Goal: Information Seeking & Learning: Learn about a topic

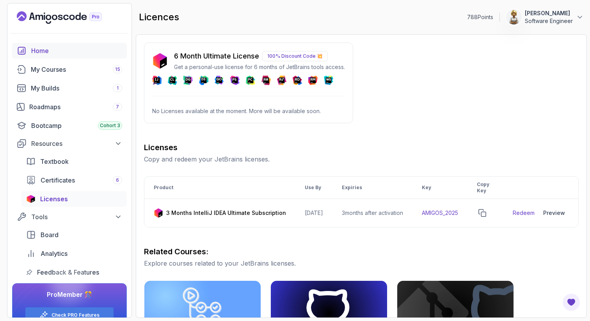
click at [44, 48] on div "Home" at bounding box center [76, 50] width 91 height 9
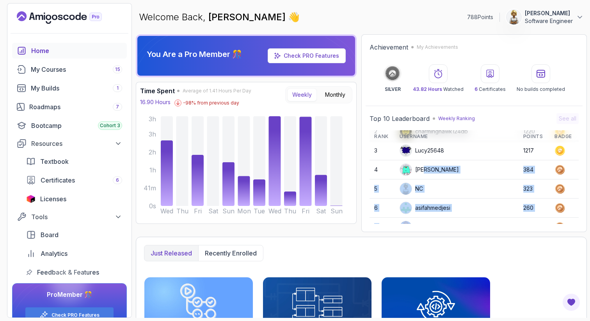
drag, startPoint x: 428, startPoint y: 208, endPoint x: 429, endPoint y: 219, distance: 10.6
click at [429, 221] on tbody "1 mbpress01@gmail.com 1233 2 charminghawk124db 1220 3 Lucy25648 1217 4 Stanisla…" at bounding box center [473, 198] width 209 height 191
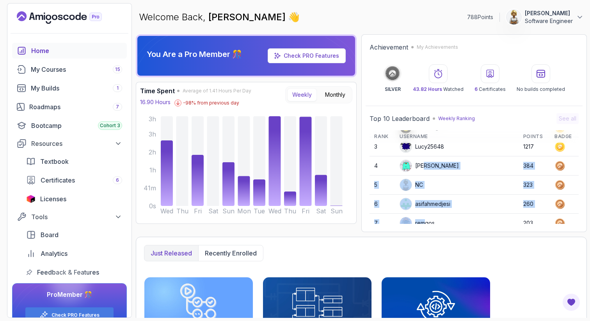
click at [455, 186] on td "NC" at bounding box center [457, 185] width 124 height 19
click at [411, 168] on img at bounding box center [406, 166] width 12 height 12
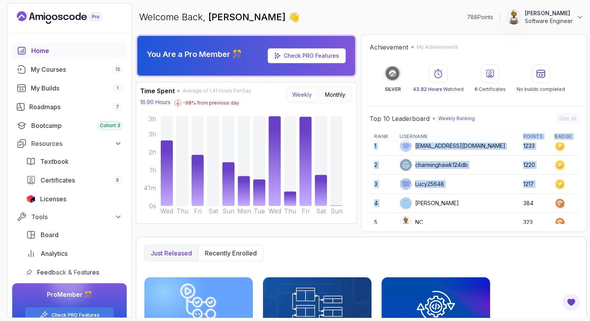
scroll to position [0, 0]
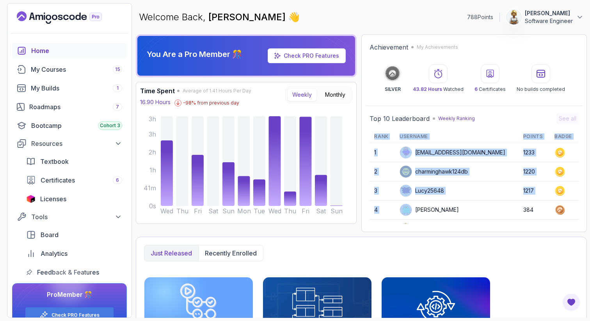
drag, startPoint x: 429, startPoint y: 170, endPoint x: 428, endPoint y: 125, distance: 44.9
click at [429, 126] on div "Top 10 Leaderboard Weekly Ranking See all Rank Username Points Badge 1 mbpress0…" at bounding box center [473, 168] width 209 height 111
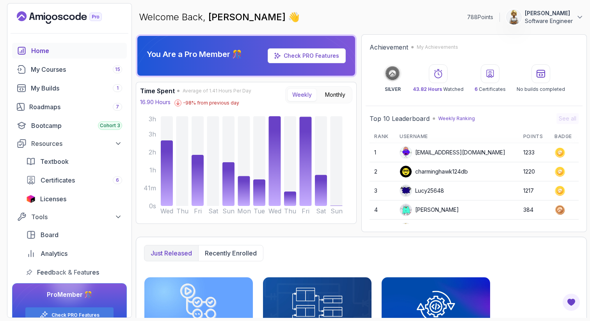
click at [424, 163] on td "charminghawk124db" at bounding box center [457, 171] width 124 height 19
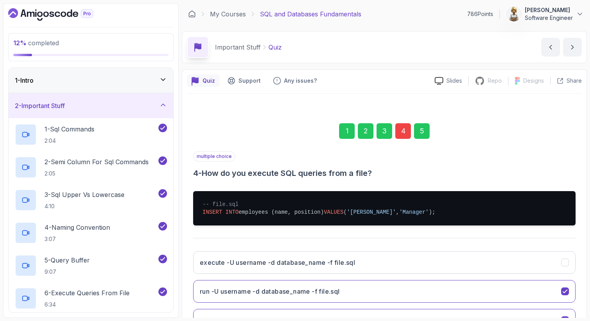
scroll to position [40, 0]
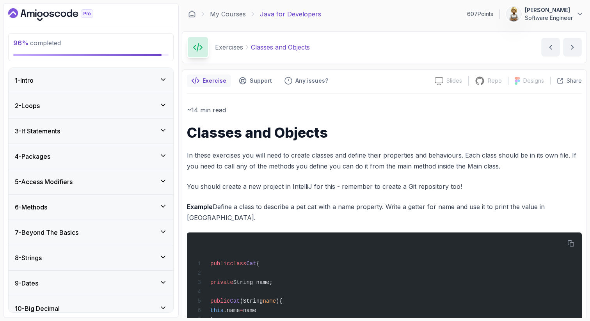
scroll to position [991, 0]
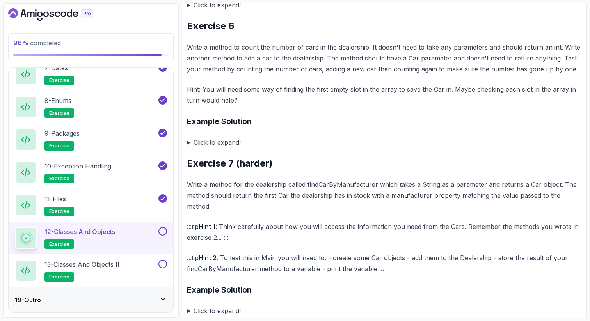
click at [314, 137] on summary "Click to expand!" at bounding box center [384, 142] width 395 height 11
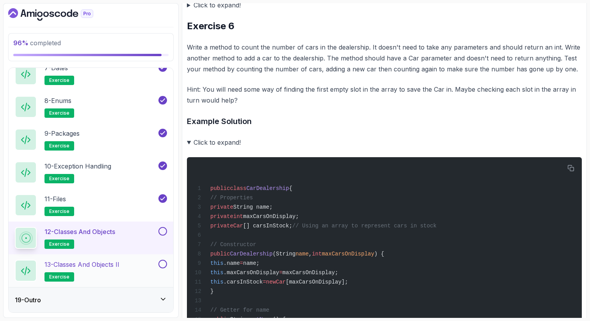
click at [137, 265] on div "13 - Classes and Objects II exercise" at bounding box center [86, 271] width 142 height 22
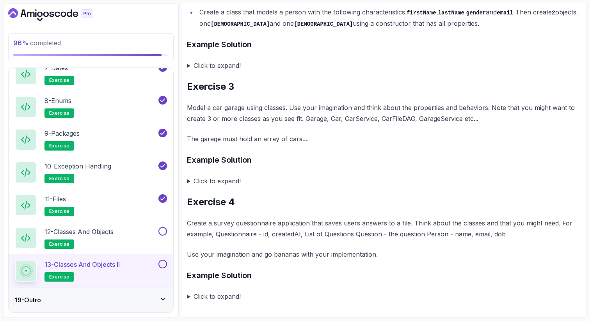
scroll to position [536, 0]
click at [283, 196] on h2 "Exercise 4" at bounding box center [384, 202] width 395 height 12
drag, startPoint x: 231, startPoint y: 268, endPoint x: 232, endPoint y: 314, distance: 46.0
click at [233, 318] on section "96 % completed 1 - Intro 2 - Loops 3 - If Statements 4 - Packages 5 - Access Mo…" at bounding box center [295, 160] width 590 height 321
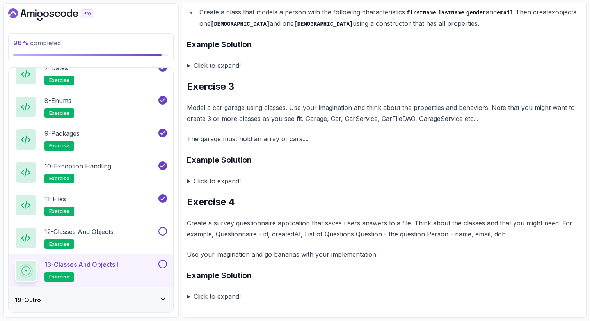
click at [256, 279] on h3 "Example Solution" at bounding box center [384, 275] width 395 height 12
click at [109, 222] on div "12 - Classes and Objects exercise" at bounding box center [91, 238] width 165 height 33
click at [109, 233] on p "12 - Classes and Objects" at bounding box center [78, 231] width 69 height 9
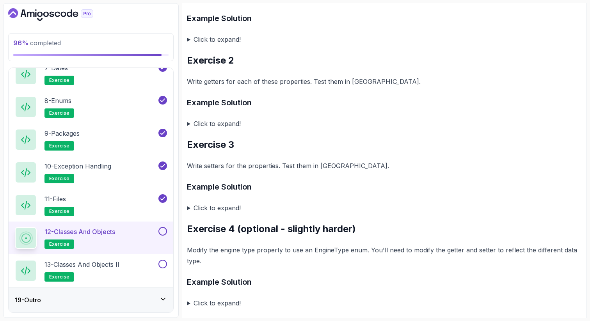
click at [277, 245] on p "Modify the engine type property to use an EngineType enum. You'll need to modif…" at bounding box center [384, 256] width 395 height 22
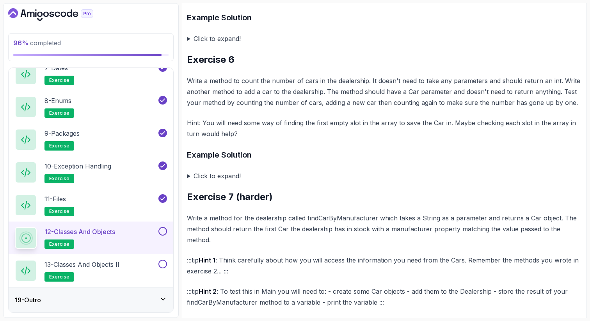
scroll to position [991, 0]
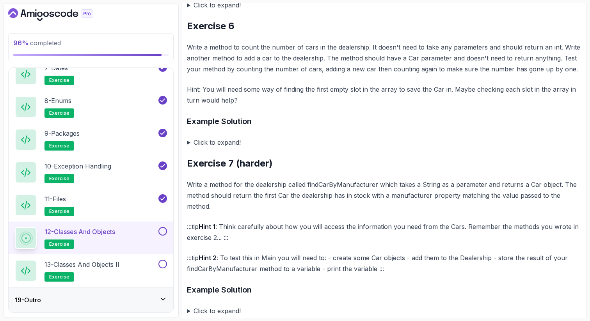
click at [189, 139] on summary "Click to expand!" at bounding box center [384, 142] width 395 height 11
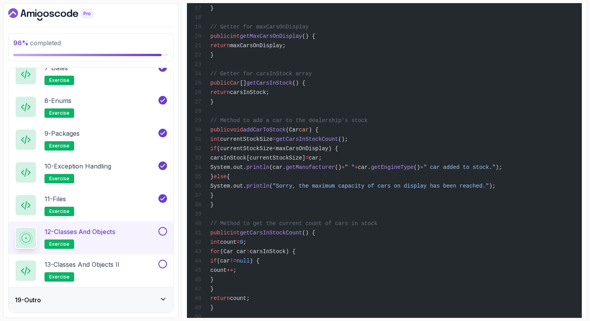
scroll to position [1335, 0]
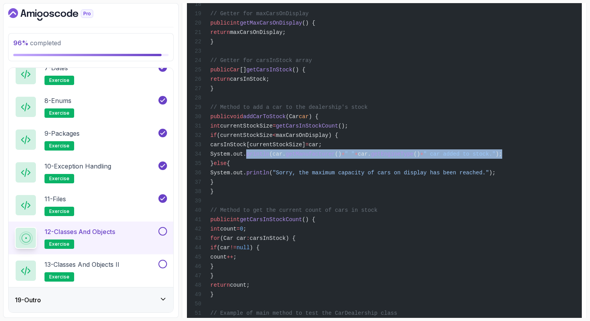
drag, startPoint x: 563, startPoint y: 164, endPoint x: 244, endPoint y: 164, distance: 318.8
click at [245, 165] on div "public class CarDealership { // Properties private String name; private int max…" at bounding box center [384, 135] width 382 height 632
copy span "System.out. println (car. getManufacturer () + " " + car. getEngineType () + " …"
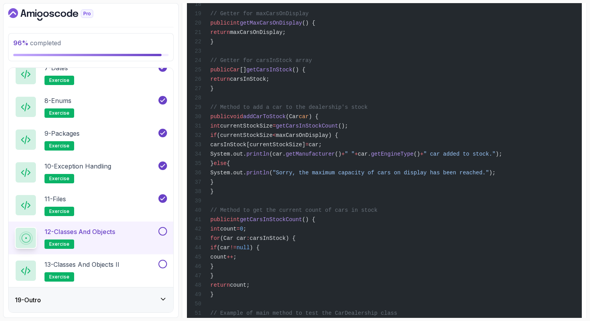
click at [280, 209] on div "public class CarDealership { // Properties private String name; private int max…" at bounding box center [384, 135] width 382 height 632
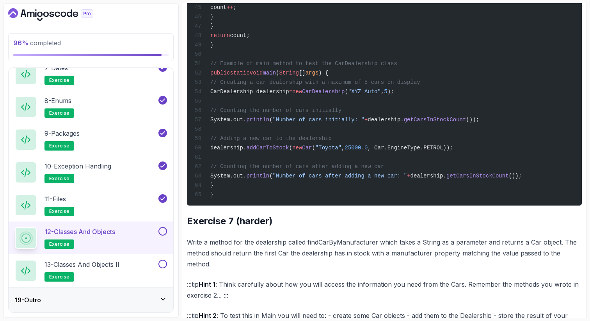
scroll to position [1600, 0]
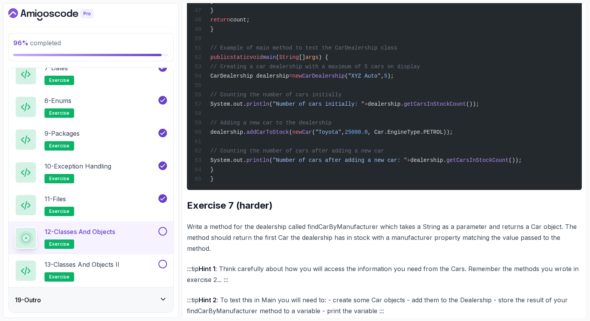
drag, startPoint x: 238, startPoint y: 92, endPoint x: 236, endPoint y: 182, distance: 90.2
copy code "CarDealership dealership = new CarDealership ( "XYZ Auto" , 5 ); // Counting th…"
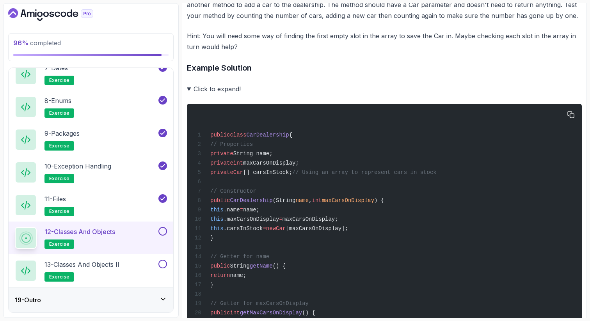
scroll to position [986, 0]
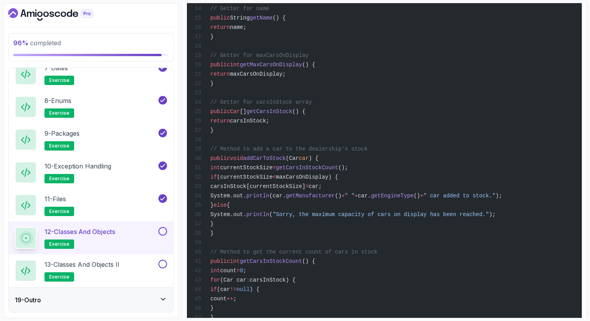
scroll to position [1600, 0]
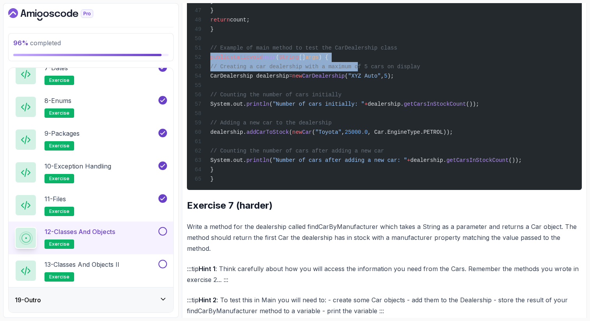
drag, startPoint x: 359, startPoint y: 79, endPoint x: 214, endPoint y: 75, distance: 145.2
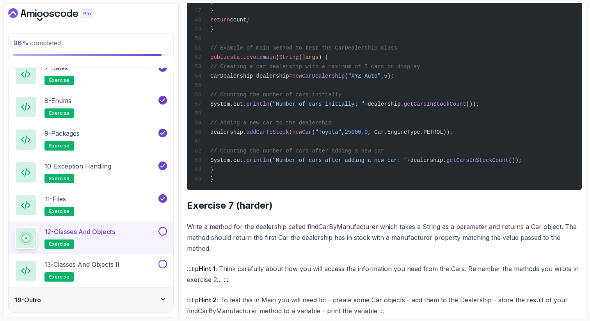
drag, startPoint x: 362, startPoint y: 74, endPoint x: 228, endPoint y: 73, distance: 133.8
copy code "public static void main ( String [] args ) {"
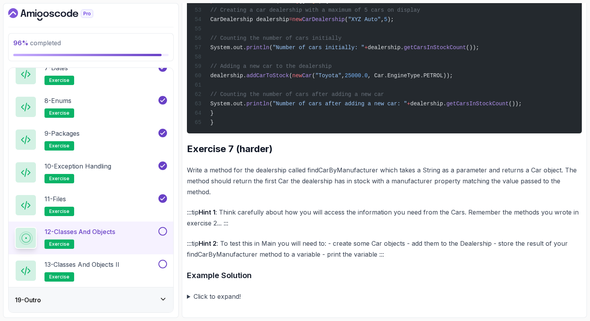
scroll to position [1668, 0]
drag, startPoint x: 377, startPoint y: 183, endPoint x: 307, endPoint y: 183, distance: 69.8
click at [307, 183] on p "Write a method for the dealership called findCarByManufacturer which takes a St…" at bounding box center [384, 181] width 395 height 33
copy p "findCarByManufacturer"
drag, startPoint x: 588, startPoint y: 90, endPoint x: 588, endPoint y: 82, distance: 8.2
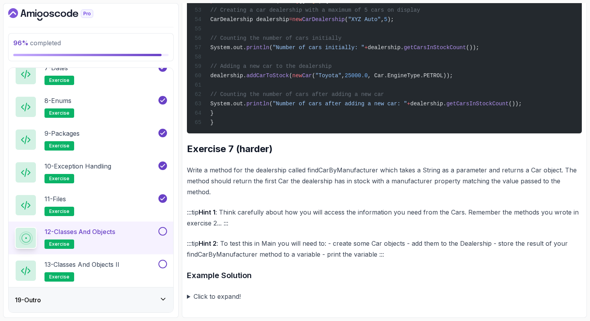
click at [588, 90] on section "96 % completed 1 - Intro 2 - Loops 3 - If Statements 4 - Packages 5 - Access Mo…" at bounding box center [295, 160] width 590 height 321
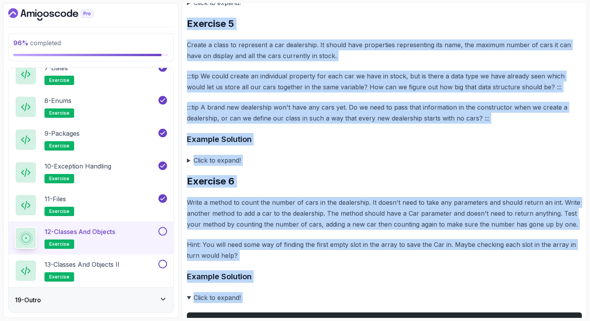
scroll to position [629, 0]
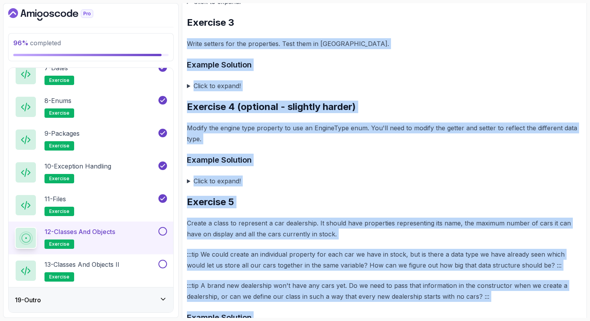
drag, startPoint x: 540, startPoint y: 53, endPoint x: 539, endPoint y: -35, distance: 87.8
click at [539, 0] on html "96 % completed 1 - Intro 2 - Loops 3 - If Statements 4 - Packages 5 - Access Mo…" at bounding box center [295, 160] width 590 height 321
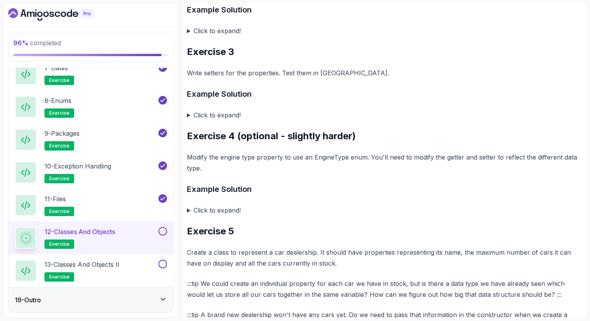
click at [455, 48] on h2 "Exercise 3" at bounding box center [384, 52] width 395 height 12
click at [189, 25] on summary "Click to expand!" at bounding box center [384, 30] width 395 height 11
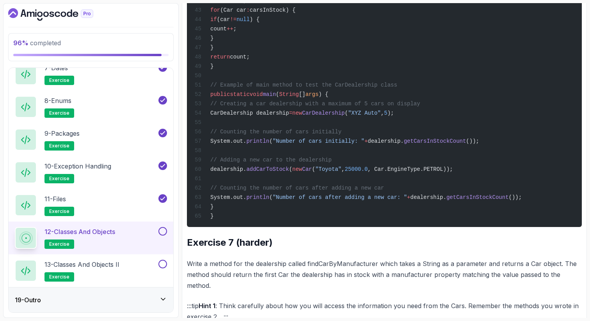
scroll to position [2227, 0]
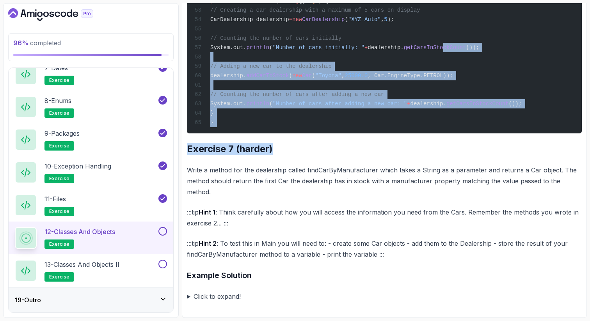
drag, startPoint x: 462, startPoint y: 158, endPoint x: 481, endPoint y: 47, distance: 112.0
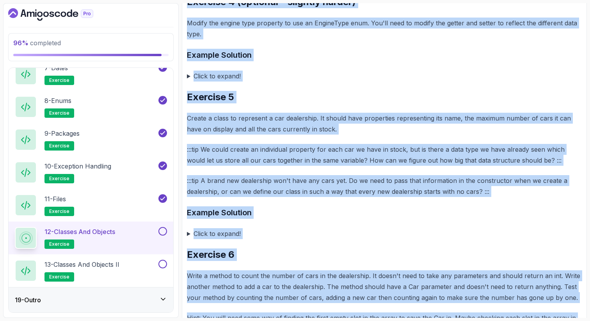
scroll to position [1107, 0]
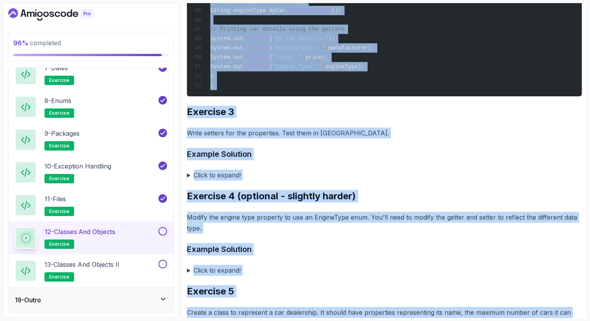
drag, startPoint x: 485, startPoint y: 30, endPoint x: 491, endPoint y: -42, distance: 71.6
click at [491, 0] on html "96 % completed 1 - Intro 2 - Loops 3 - If Statements 4 - Packages 5 - Access Mo…" at bounding box center [295, 160] width 590 height 321
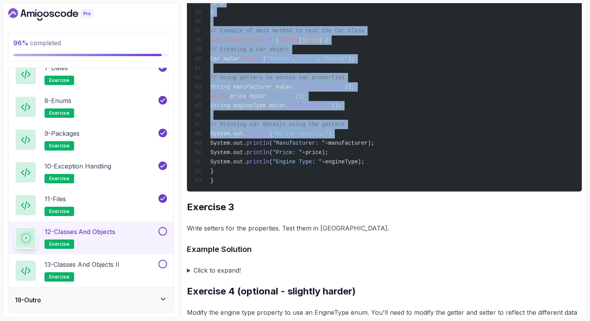
drag, startPoint x: 438, startPoint y: 54, endPoint x: 440, endPoint y: -9, distance: 63.2
click at [440, 0] on html "96 % completed 1 - Intro 2 - Loops 3 - If Statements 4 - Packages 5 - Access Mo…" at bounding box center [295, 160] width 590 height 321
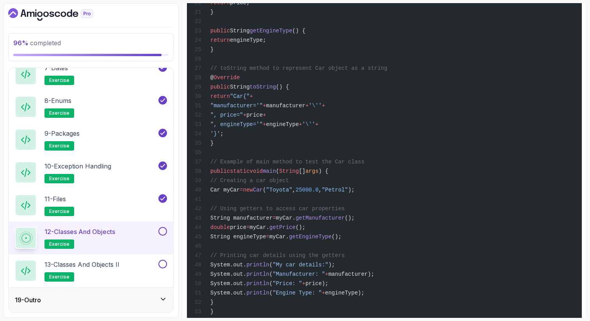
drag, startPoint x: 419, startPoint y: 50, endPoint x: 421, endPoint y: -1, distance: 51.5
click at [421, 0] on html "96 % completed 1 - Intro 2 - Loops 3 - If Statements 4 - Packages 5 - Access Mo…" at bounding box center [295, 160] width 590 height 321
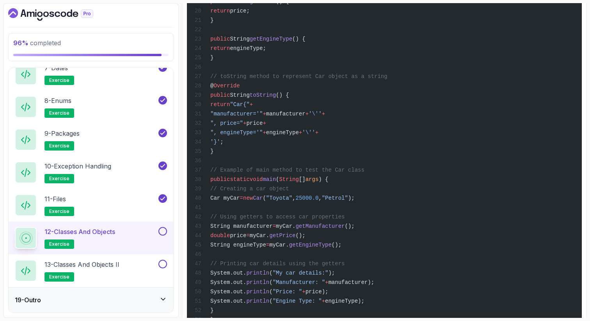
click at [412, 25] on div "public class Car { // Properties private String manufacturer; private double pr…" at bounding box center [384, 66] width 382 height 520
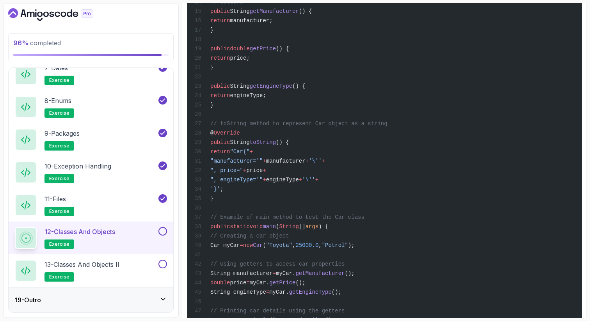
scroll to position [791, 0]
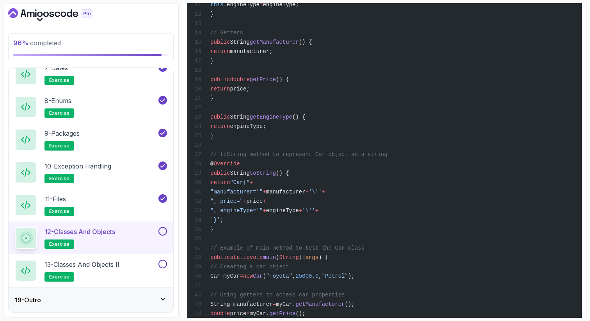
drag, startPoint x: 412, startPoint y: 25, endPoint x: 413, endPoint y: 1, distance: 24.2
click at [413, 1] on section "96 % completed 1 - Intro 2 - Loops 3 - If Statements 4 - Packages 5 - Access Mo…" at bounding box center [295, 160] width 590 height 321
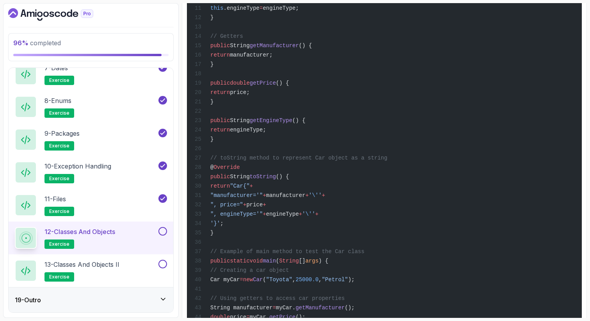
click at [397, 35] on div "public class Car { // Properties private String manufacturer; private double pr…" at bounding box center [384, 148] width 382 height 520
click at [370, 26] on div "public class Car { // Properties private String manufacturer; private double pr…" at bounding box center [384, 148] width 382 height 520
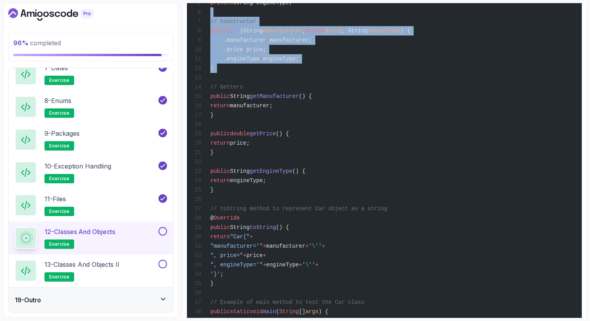
scroll to position [708, 0]
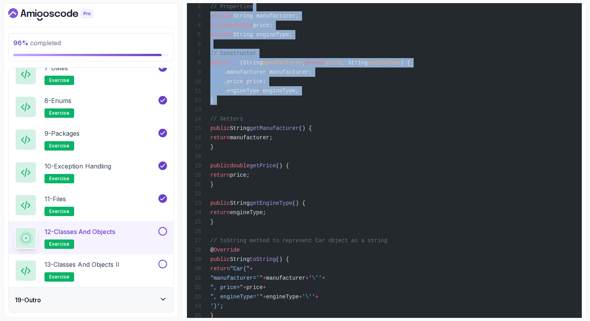
drag, startPoint x: 370, startPoint y: 26, endPoint x: 370, endPoint y: -2, distance: 27.7
click at [370, 0] on html "96 % completed 1 - Intro 2 - Loops 3 - If Statements 4 - Packages 5 - Access Mo…" at bounding box center [295, 160] width 590 height 321
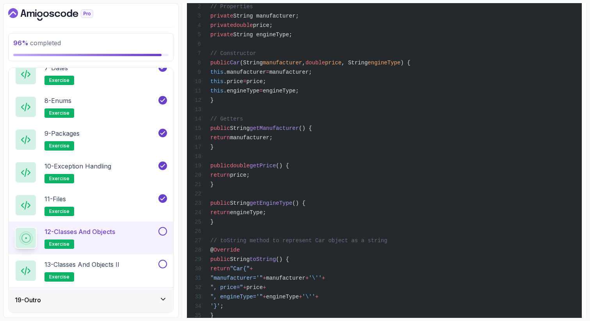
click at [367, 27] on div "public class Car { // Properties private String manufacturer; private double pr…" at bounding box center [384, 231] width 382 height 520
click at [386, 17] on div "public class Car { // Properties private String manufacturer; private double pr…" at bounding box center [384, 231] width 382 height 520
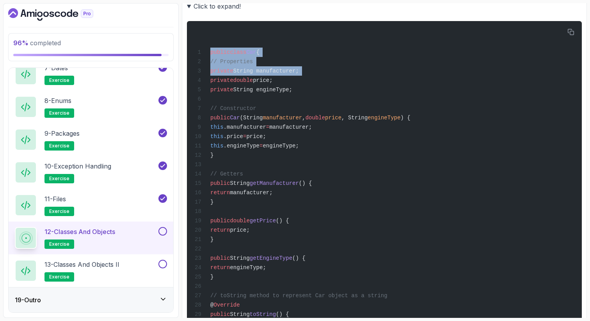
drag, startPoint x: 386, startPoint y: 17, endPoint x: 386, endPoint y: 0, distance: 17.2
click at [386, 0] on section "96 % completed 1 - Intro 2 - Loops 3 - If Statements 4 - Packages 5 - Access Mo…" at bounding box center [295, 160] width 590 height 321
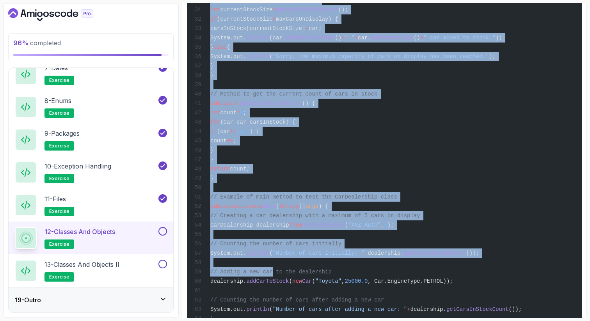
drag, startPoint x: 298, startPoint y: 267, endPoint x: 272, endPoint y: 321, distance: 59.8
click at [272, 321] on section "96 % completed 1 - Intro 2 - Loops 3 - If Statements 4 - Packages 5 - Access Mo…" at bounding box center [295, 160] width 590 height 321
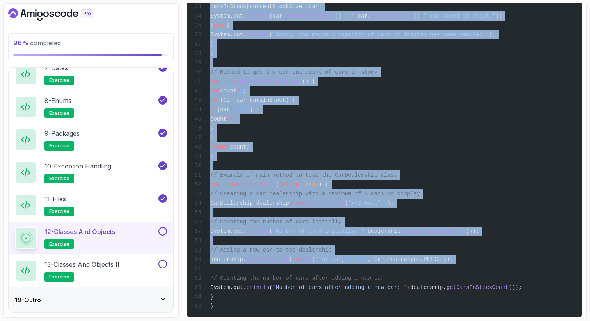
click at [588, 191] on section "96 % completed 1 - Intro 2 - Loops 3 - If Statements 4 - Packages 5 - Access Mo…" at bounding box center [295, 160] width 590 height 321
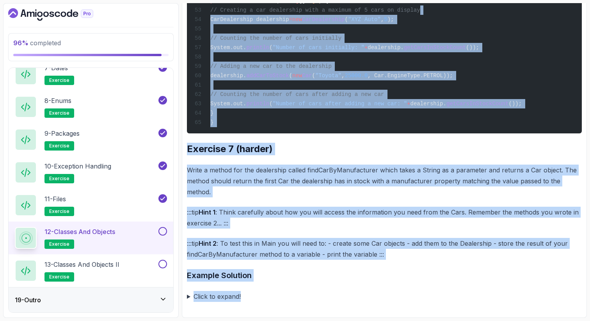
scroll to position [2227, 0]
drag, startPoint x: 538, startPoint y: 236, endPoint x: 478, endPoint y: 321, distance: 104.0
click at [478, 321] on section "96 % completed 1 - Intro 2 - Loops 3 - If Statements 4 - Packages 5 - Access Mo…" at bounding box center [295, 160] width 590 height 321
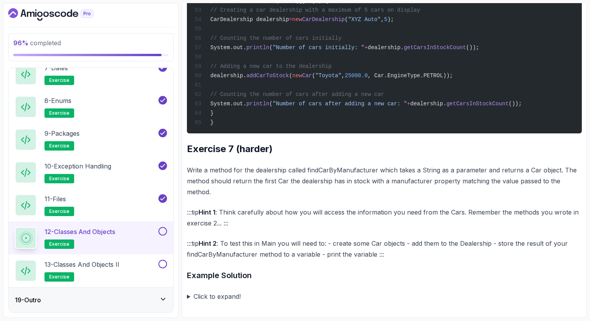
click at [537, 155] on h2 "Exercise 7 (harder)" at bounding box center [384, 149] width 395 height 12
click at [188, 295] on summary "Click to expand!" at bounding box center [384, 296] width 395 height 11
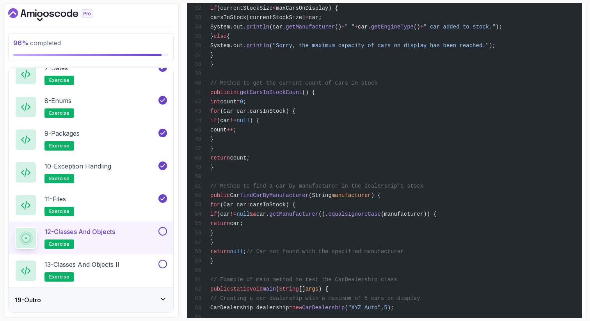
scroll to position [2835, 0]
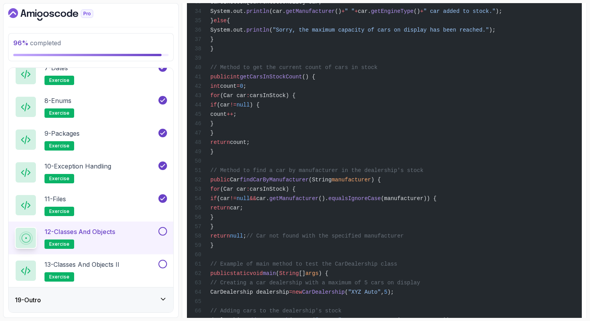
click at [273, 183] on span "findCarByManufacturer" at bounding box center [274, 180] width 69 height 6
click at [570, 187] on div "public class CarDealership { // Properties private String name; private int max…" at bounding box center [384, 76] width 382 height 801
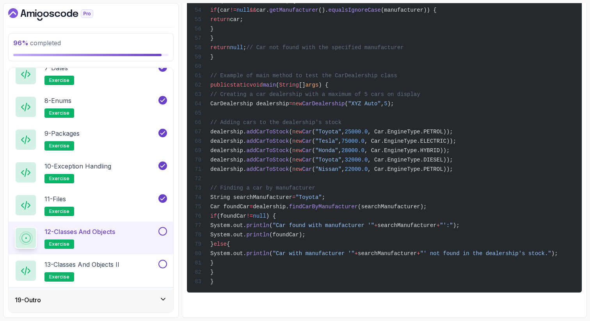
scroll to position [3085, 0]
click at [289, 204] on span "dealership." at bounding box center [271, 207] width 36 height 6
click at [238, 206] on span "Car foundCar" at bounding box center [229, 207] width 39 height 6
click at [289, 206] on span "dealership." at bounding box center [271, 207] width 36 height 6
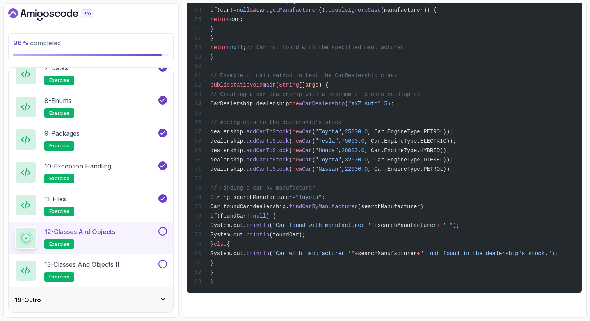
click at [345, 207] on span "findCarByManufacturer" at bounding box center [323, 207] width 69 height 6
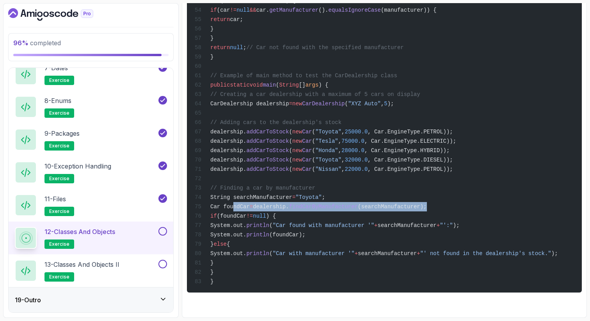
drag, startPoint x: 462, startPoint y: 207, endPoint x: 233, endPoint y: 206, distance: 228.6
copy span "Car foundCar = dealership. findCarByManufacturer (searchManufacturer);"
drag, startPoint x: 507, startPoint y: 227, endPoint x: 312, endPoint y: 224, distance: 195.1
click at [312, 225] on span "System.out. println ( "Car found with manufacturer '" + searchManufacturer + "'…" at bounding box center [327, 225] width 265 height 6
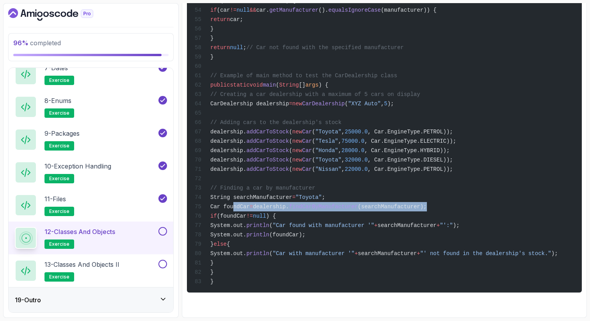
copy span ""Car found with manufacturer '" + searchManufacturer + "':""
drag, startPoint x: 244, startPoint y: 267, endPoint x: 240, endPoint y: 246, distance: 21.1
copy code "else { System.out. println ( "Car with manufacturer '" + searchManufacturer + "…"
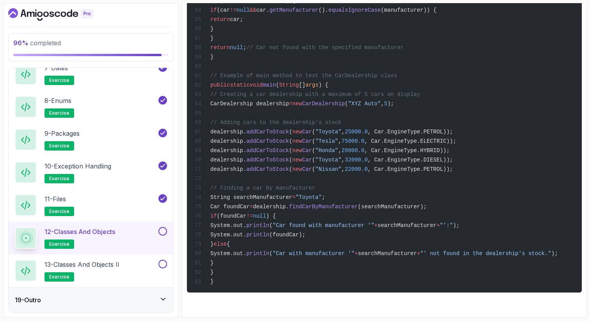
scroll to position [3088, 0]
click at [161, 228] on button at bounding box center [162, 231] width 9 height 9
click at [126, 265] on div "13 - Classes and Objects II exercise" at bounding box center [86, 271] width 142 height 22
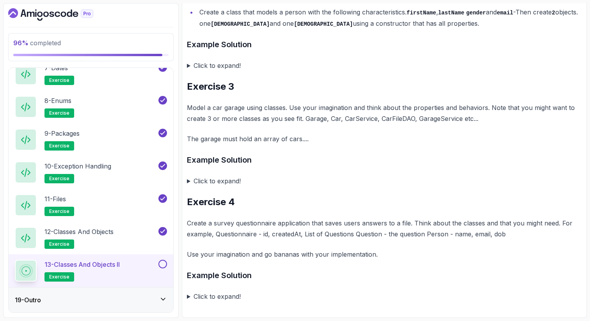
scroll to position [536, 0]
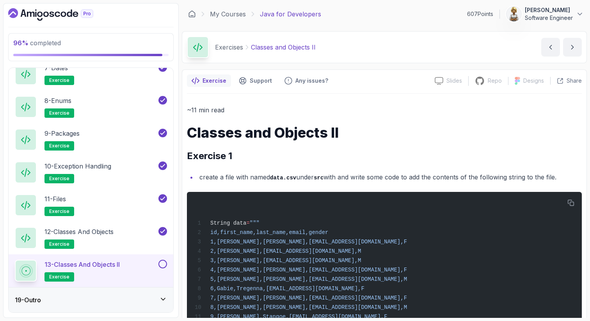
scroll to position [0, 0]
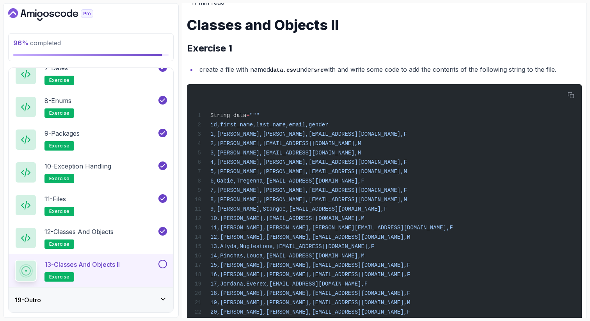
scroll to position [125, 0]
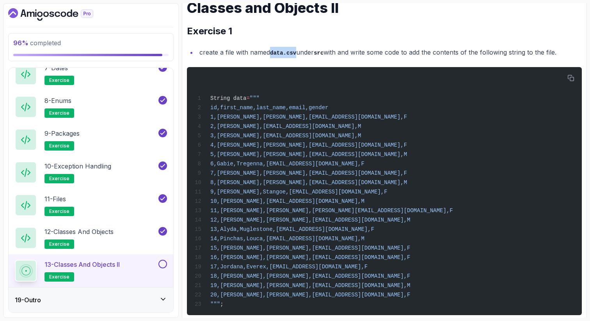
drag, startPoint x: 297, startPoint y: 52, endPoint x: 272, endPoint y: 52, distance: 25.0
click at [272, 52] on code "data.csv" at bounding box center [283, 53] width 26 height 6
copy code "data.csv"
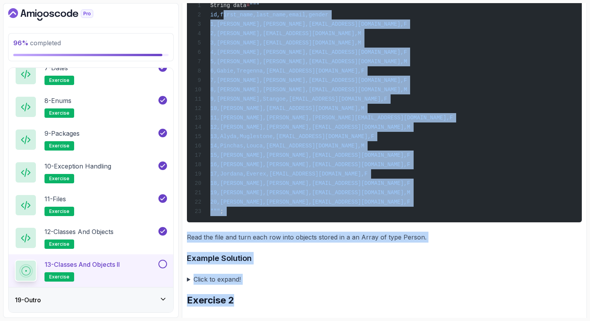
scroll to position [218, 0]
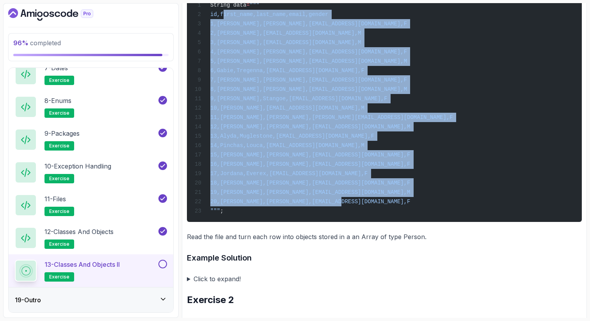
drag, startPoint x: 222, startPoint y: 108, endPoint x: 346, endPoint y: 210, distance: 160.3
click at [346, 210] on div "String data = """ id,first_name,last_name,email,gender 1,Fanchette,Williamson,f…" at bounding box center [384, 98] width 382 height 239
copy code "id,first_name,last_name,email,gender 1,Fanchette,Williamson,fwilliamson0@github…"
click at [587, 107] on section "96 % completed 1 - Intro 2 - Loops 3 - If Statements 4 - Packages 5 - Access Mo…" at bounding box center [295, 160] width 590 height 321
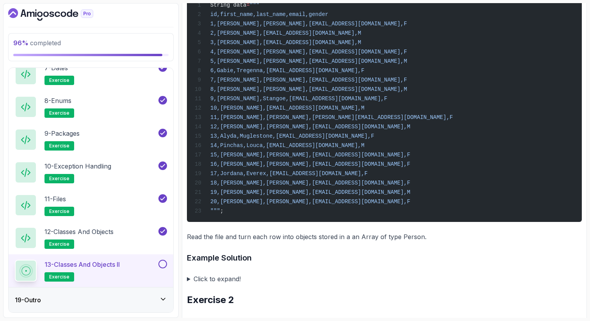
click at [569, 105] on div "String data = """ id,first_name,last_name,email,gender 1,Fanchette,Williamson,f…" at bounding box center [384, 98] width 382 height 239
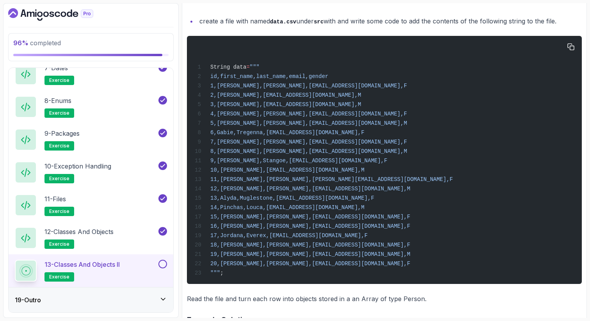
scroll to position [156, 0]
click at [497, 26] on li "create a file with named data.csv under src with and write some code to add the…" at bounding box center [389, 21] width 385 height 11
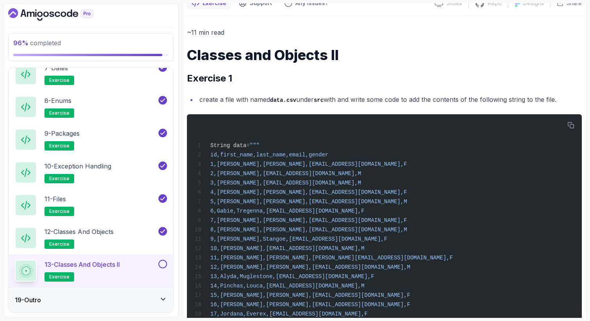
scroll to position [62, 0]
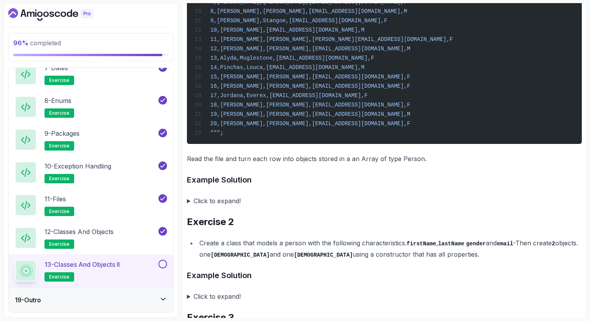
scroll to position [312, 0]
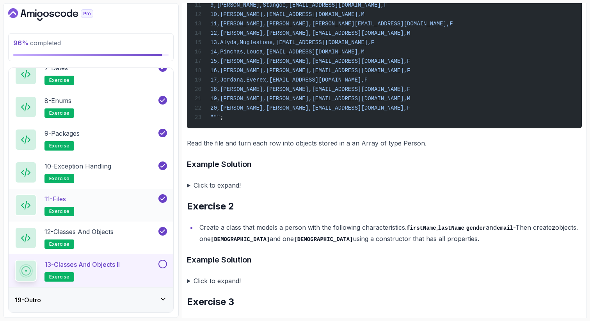
click at [102, 201] on div "11 - Files exercise" at bounding box center [86, 205] width 142 height 22
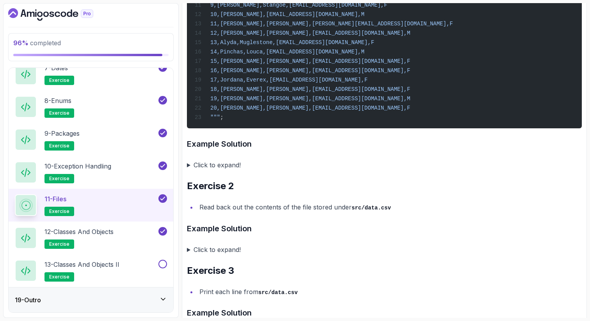
click at [96, 202] on div "11 - Files exercise" at bounding box center [86, 205] width 142 height 22
click at [90, 233] on p "12 - Classes and Objects" at bounding box center [78, 231] width 69 height 9
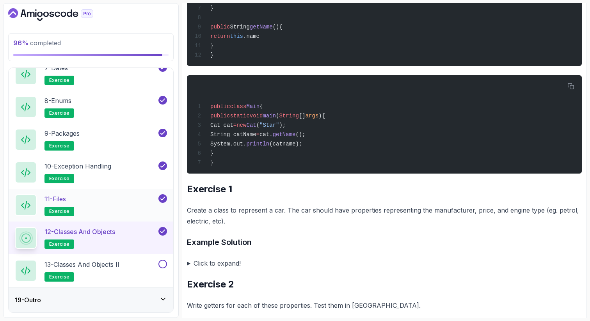
click at [101, 200] on div "11 - Files exercise" at bounding box center [86, 205] width 142 height 22
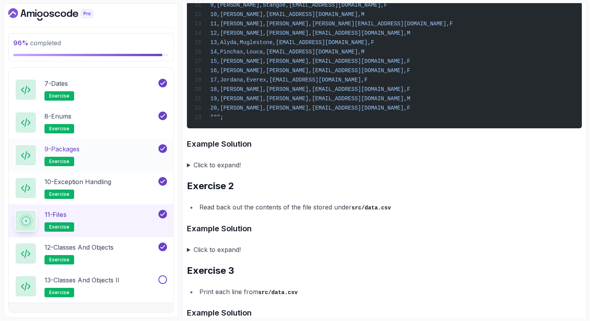
scroll to position [632, 0]
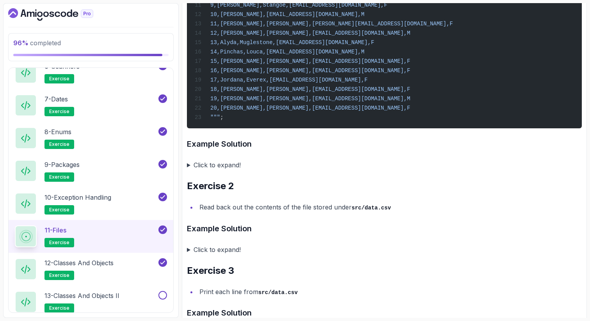
click at [244, 124] on div "String data = """ id,first_name,last_name,email,gender 1,Fanchette,Williamson,f…" at bounding box center [384, 4] width 382 height 239
click at [110, 299] on p "13 - Classes and Objects II" at bounding box center [81, 295] width 75 height 9
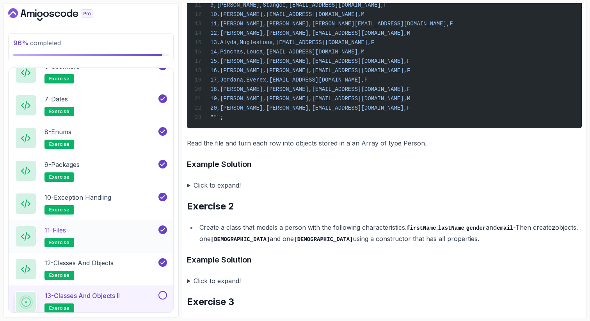
click at [124, 235] on div "11 - Files exercise" at bounding box center [86, 237] width 142 height 22
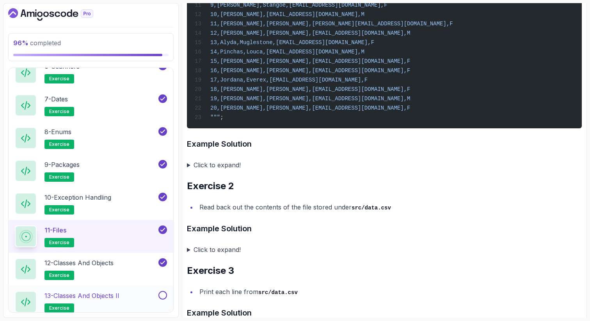
click at [116, 298] on p "13 - Classes and Objects II" at bounding box center [81, 295] width 75 height 9
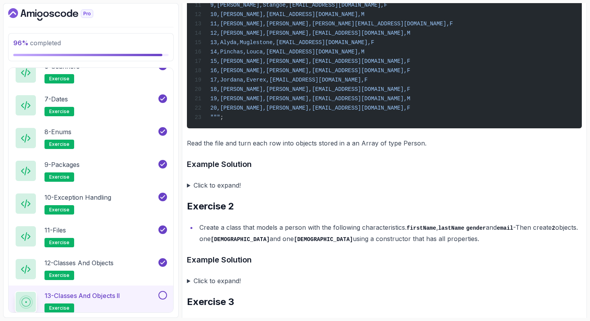
click at [309, 161] on div "~11 min read Classes and Objects II Exercise 1 create a file with named data.cs…" at bounding box center [384, 155] width 395 height 725
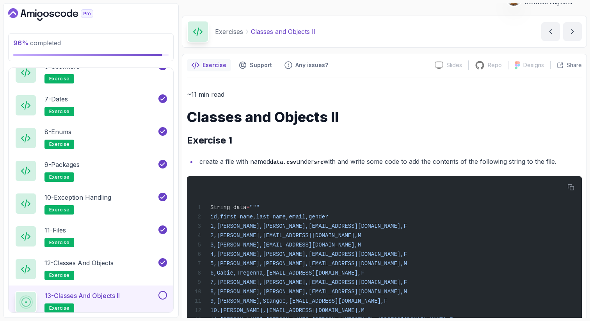
scroll to position [31, 0]
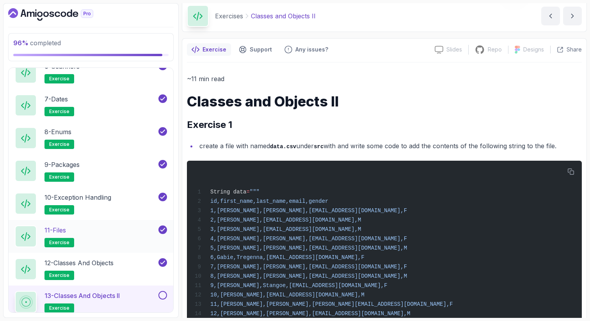
click at [133, 225] on div "11 - Files exercise" at bounding box center [91, 236] width 165 height 33
click at [94, 236] on div "11 - Files exercise" at bounding box center [86, 237] width 142 height 22
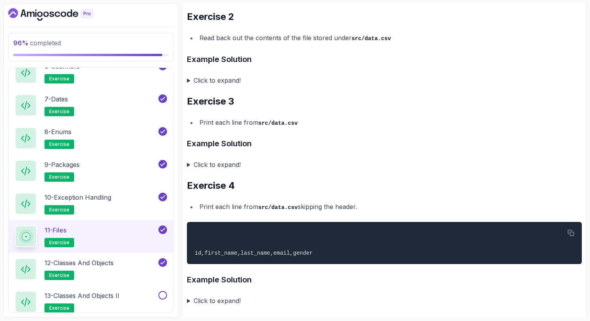
scroll to position [494, 0]
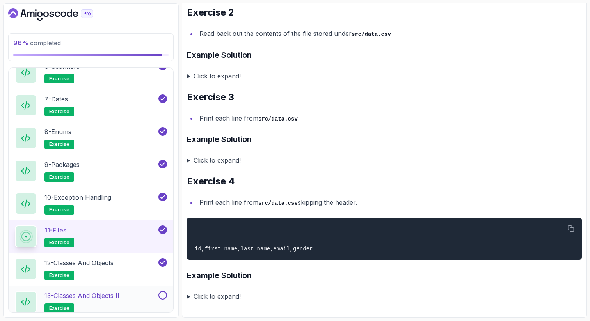
click at [78, 297] on p "13 - Classes and Objects II" at bounding box center [81, 295] width 75 height 9
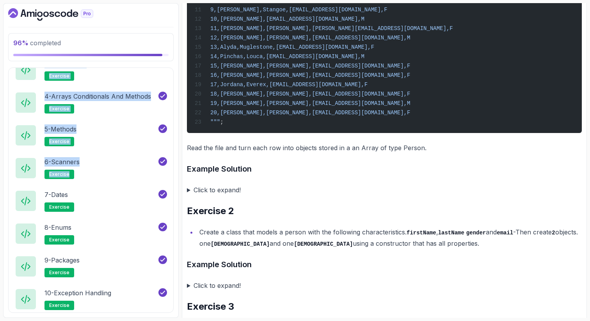
scroll to position [434, 0]
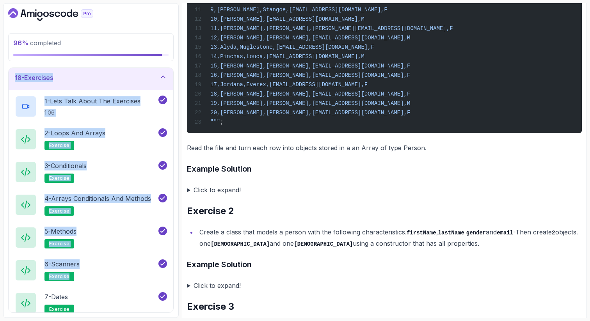
drag, startPoint x: 137, startPoint y: 85, endPoint x: 137, endPoint y: 52, distance: 33.6
click at [137, 52] on div "96 % completed 1 - Intro 2 - Loops 3 - If Statements 4 - Packages 5 - Access Mo…" at bounding box center [91, 160] width 176 height 315
click at [163, 77] on icon at bounding box center [163, 77] width 4 height 2
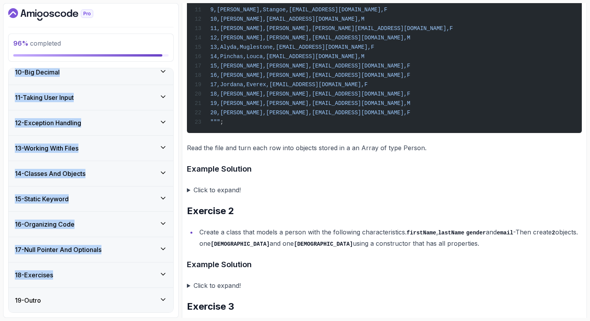
scroll to position [237, 0]
drag, startPoint x: 117, startPoint y: 112, endPoint x: 123, endPoint y: 46, distance: 66.2
click at [124, 47] on div "96 % completed 1 - Intro 2 - Loops 3 - If Statements 4 - Packages 5 - Access Mo…" at bounding box center [91, 160] width 176 height 315
click at [172, 66] on div "96 % completed 1 - Intro 2 - Loops 3 - If Statements 4 - Packages 5 - Access Mo…" at bounding box center [91, 160] width 176 height 315
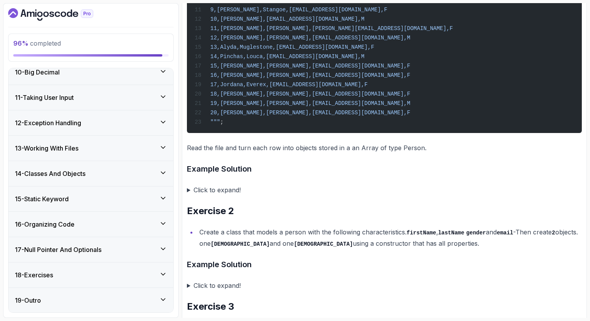
drag, startPoint x: 144, startPoint y: 94, endPoint x: 146, endPoint y: 25, distance: 69.1
click at [146, 25] on div "96 % completed 1 - Intro 2 - Loops 3 - If Statements 4 - Packages 5 - Access Mo…" at bounding box center [91, 160] width 176 height 315
click at [57, 222] on h3 "16 - Organizing Code" at bounding box center [45, 224] width 60 height 9
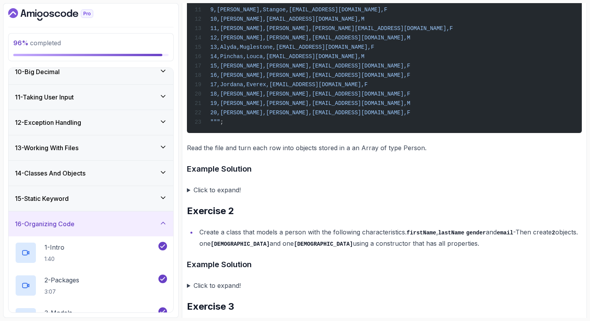
click at [60, 196] on h3 "15 - Static Keyword" at bounding box center [42, 198] width 54 height 9
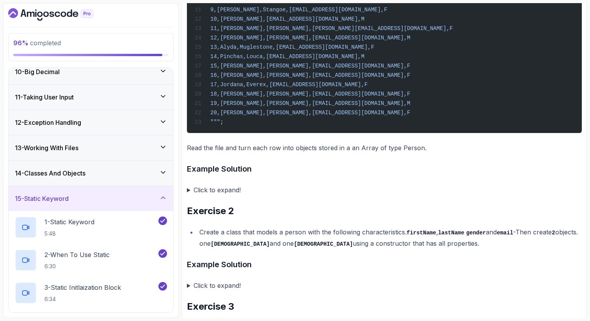
drag, startPoint x: 67, startPoint y: 93, endPoint x: 72, endPoint y: 66, distance: 27.3
click at [75, 64] on div "96 % completed 1 - Intro 2 - Loops 3 - If Statements 4 - Packages 5 - Access Mo…" at bounding box center [91, 160] width 176 height 315
click at [65, 78] on div "10 - Big Decimal" at bounding box center [91, 71] width 165 height 25
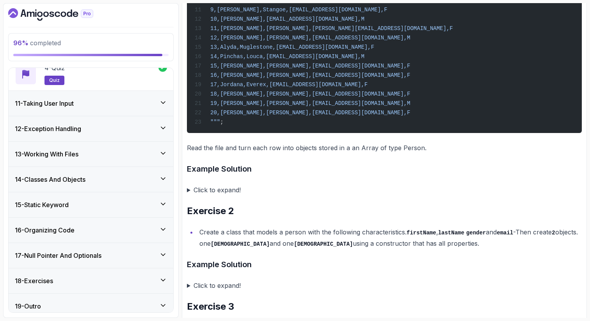
scroll to position [368, 0]
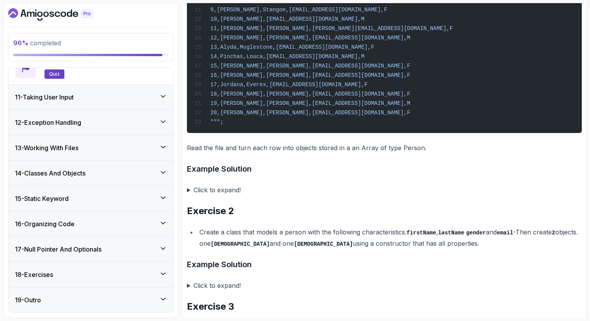
click at [65, 143] on h3 "13 - Working With Files" at bounding box center [47, 147] width 64 height 9
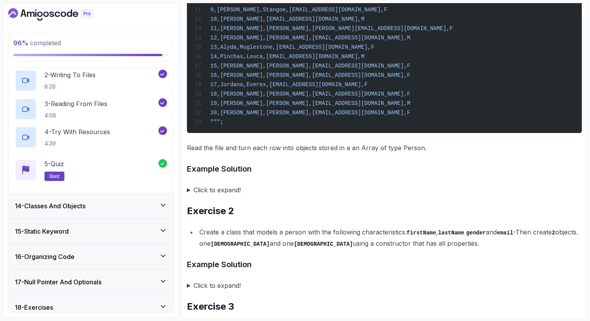
scroll to position [237, 0]
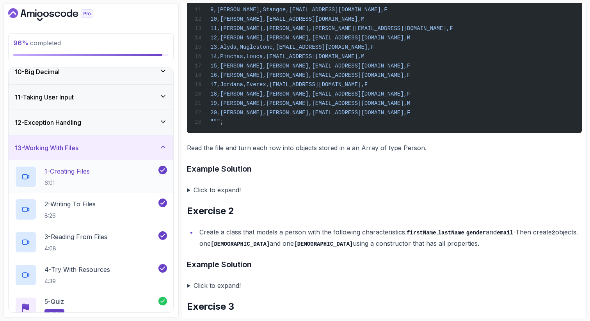
click at [83, 174] on p "1 - Creating Files" at bounding box center [66, 171] width 45 height 9
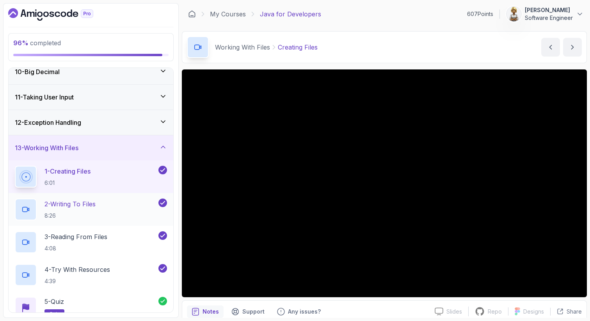
click at [96, 206] on p "2 - Writing To Files" at bounding box center [69, 203] width 51 height 9
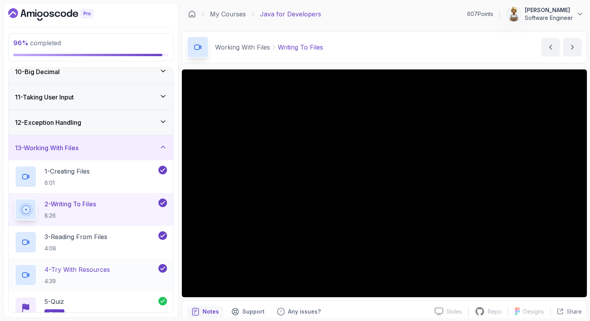
click at [104, 283] on p "4:39" at bounding box center [77, 281] width 66 height 8
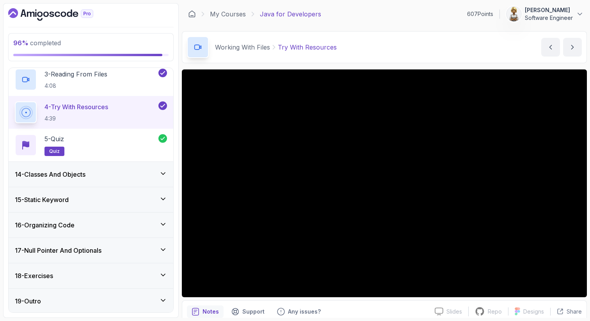
scroll to position [401, 0]
click at [127, 275] on div "18 - Exercises" at bounding box center [91, 274] width 152 height 9
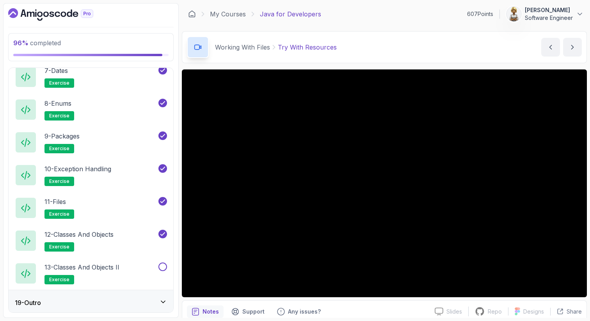
scroll to position [663, 0]
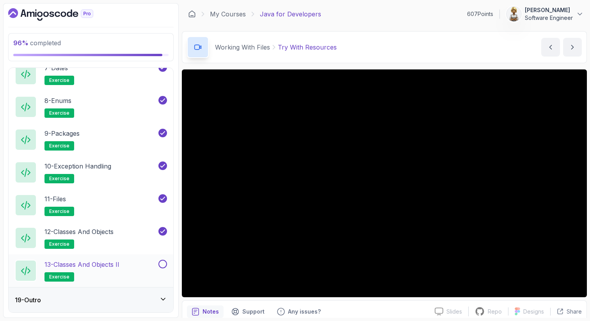
click at [146, 266] on div "13 - Classes and Objects II exercise" at bounding box center [86, 271] width 142 height 22
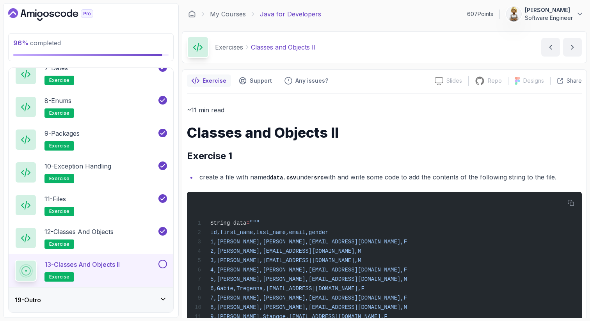
click at [343, 180] on li "create a file with named data.csv under src with and write some code to add the…" at bounding box center [389, 177] width 385 height 11
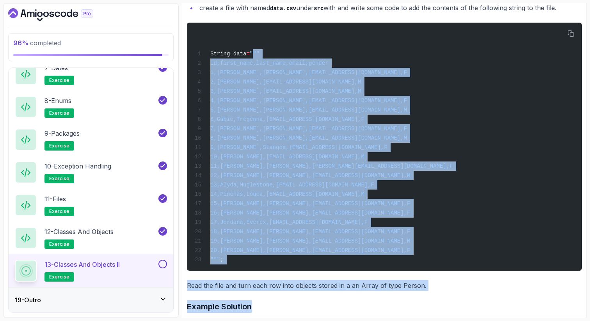
scroll to position [200, 0]
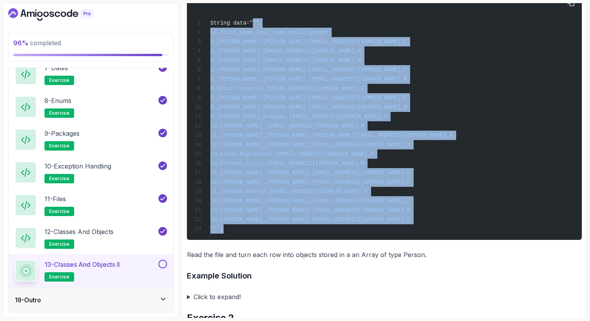
drag, startPoint x: 255, startPoint y: 130, endPoint x: 265, endPoint y: 247, distance: 117.4
click at [265, 240] on pre "String data = """ id,first_name,last_name,email,gender 1,Fanchette,Williamson,f…" at bounding box center [384, 116] width 395 height 248
copy code """" id,first_name,last_name,email,gender 1,Fanchette,Williamson,fwilliamson0@gi…"
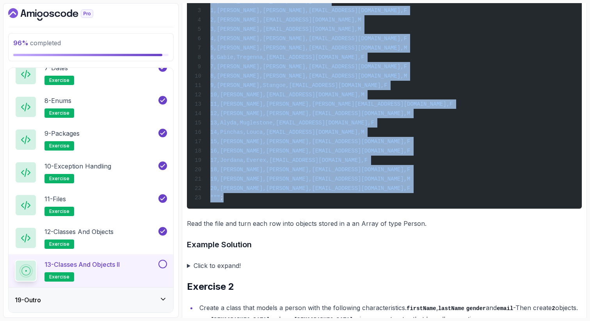
scroll to position [247, 0]
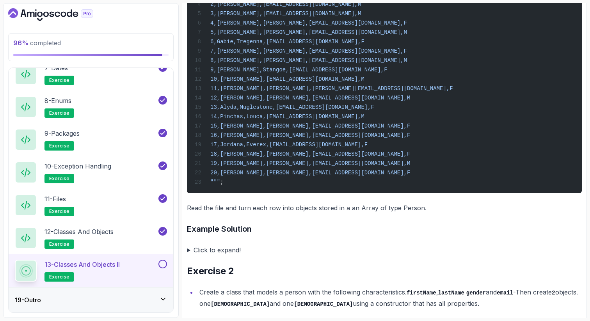
click at [185, 258] on div "Exercise Support Any issues? Slides Slides not available Repo Repository not av…" at bounding box center [384, 210] width 405 height 776
click at [188, 256] on summary "Click to expand!" at bounding box center [384, 250] width 395 height 11
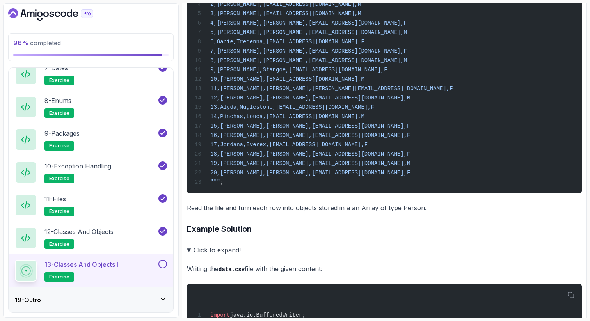
click at [301, 235] on h3 "Example Solution" at bounding box center [384, 229] width 395 height 12
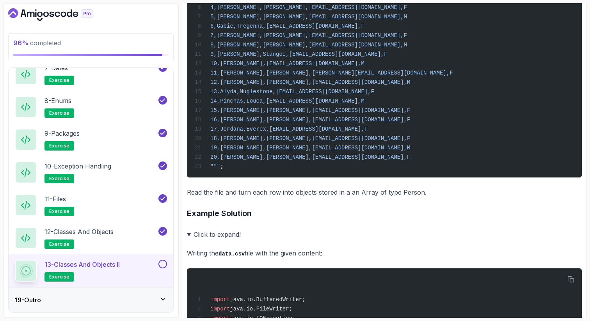
click at [314, 73] on div "String data = """ id,first_name,last_name,email,gender 1,Fanchette,Williamson,f…" at bounding box center [384, 53] width 382 height 239
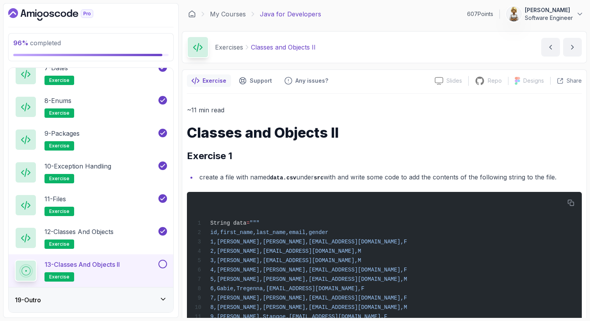
click at [313, 161] on h2 "Exercise 1" at bounding box center [384, 156] width 395 height 12
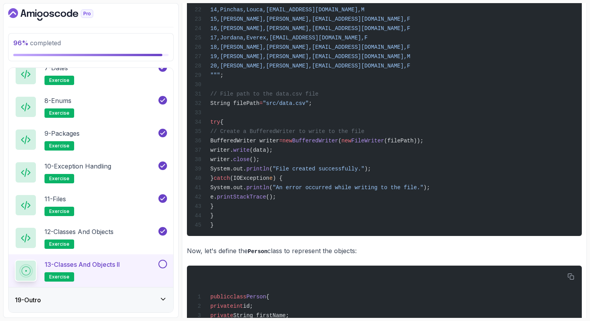
scroll to position [765, 0]
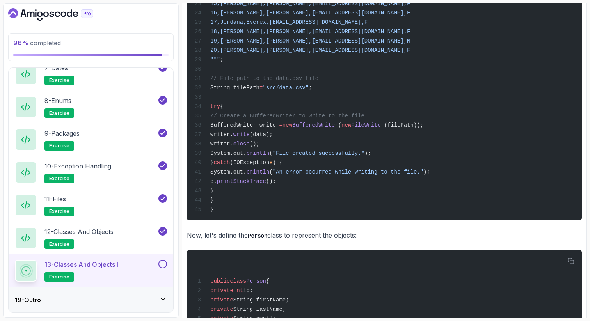
click at [259, 91] on span "String filePath" at bounding box center [234, 88] width 49 height 6
click at [308, 91] on span ""src/data.csv"" at bounding box center [286, 88] width 46 height 6
drag, startPoint x: 351, startPoint y: 108, endPoint x: 234, endPoint y: 111, distance: 117.1
click at [220, 110] on span "try" at bounding box center [215, 106] width 10 height 6
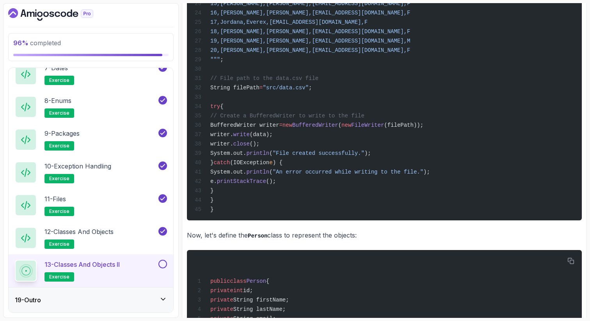
click at [233, 138] on span "writer." at bounding box center [221, 134] width 23 height 6
drag, startPoint x: 236, startPoint y: 129, endPoint x: 242, endPoint y: 211, distance: 82.9
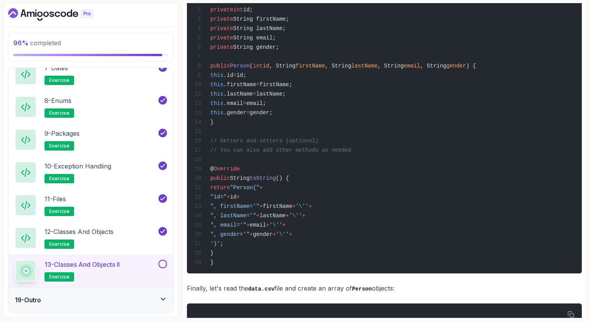
scroll to position [1061, 0]
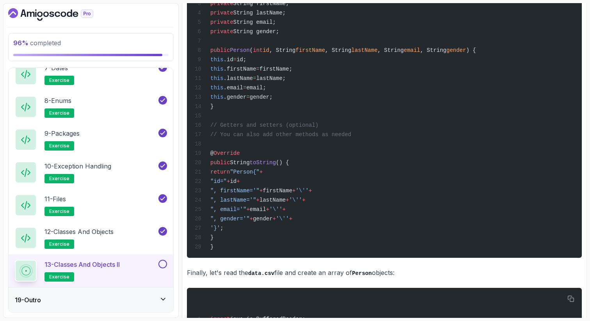
click at [265, 303] on details "Click to expand! Writing the data.csv file with the given content: import java.…" at bounding box center [384, 95] width 395 height 1330
click at [247, 279] on p "Finally, let's read the data.csv file and create an array of Person objects:" at bounding box center [384, 272] width 395 height 11
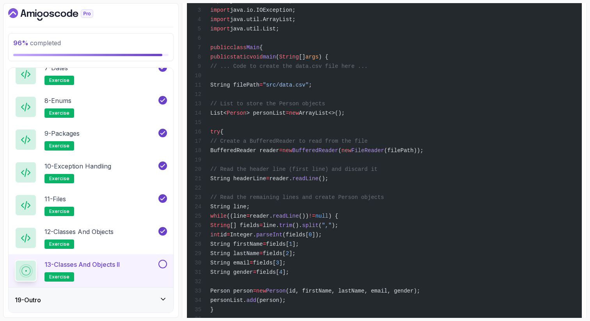
scroll to position [1405, 0]
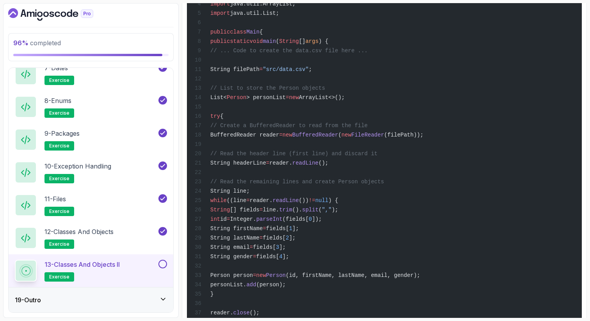
drag, startPoint x: 390, startPoint y: 140, endPoint x: 236, endPoint y: 139, distance: 154.5
click at [236, 139] on div "import java.io.BufferedReader; import java.io.FileReader; import java.io.IOExce…" at bounding box center [384, 181] width 382 height 464
click at [294, 237] on div "import java.io.BufferedReader; import java.io.FileReader; import java.io.IOExce…" at bounding box center [384, 181] width 382 height 464
click at [266, 166] on span "String headerLine" at bounding box center [238, 163] width 56 height 6
click at [275, 138] on span "BufferedReader reader" at bounding box center [244, 135] width 69 height 6
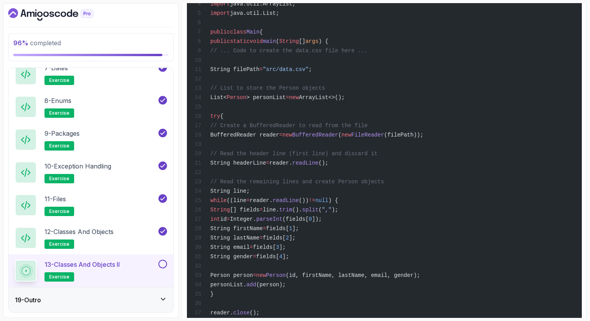
click at [286, 101] on span "> personList" at bounding box center [265, 97] width 39 height 6
click at [384, 138] on span "FileReader" at bounding box center [367, 135] width 33 height 6
drag, startPoint x: 478, startPoint y: 181, endPoint x: 229, endPoint y: 159, distance: 250.3
click at [229, 159] on div "import java.io.BufferedReader; import java.io.FileReader; import java.io.IOExce…" at bounding box center [384, 181] width 382 height 464
click at [314, 189] on div "import java.io.BufferedReader; import java.io.FileReader; import java.io.IOExce…" at bounding box center [384, 181] width 382 height 464
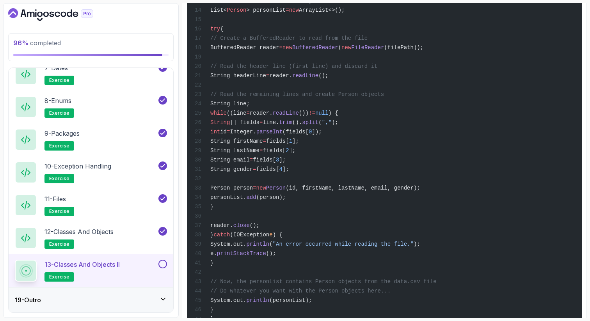
scroll to position [1493, 0]
drag, startPoint x: 249, startPoint y: 209, endPoint x: 328, endPoint y: 309, distance: 127.8
click at [328, 310] on div "import java.io.BufferedReader; import java.io.FileReader; import java.io.IOExce…" at bounding box center [384, 93] width 382 height 464
click at [545, 206] on div "import java.io.BufferedReader; import java.io.FileReader; import java.io.IOExce…" at bounding box center [384, 93] width 382 height 464
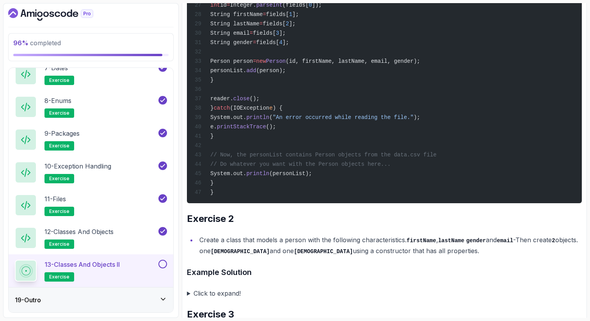
scroll to position [1634, 0]
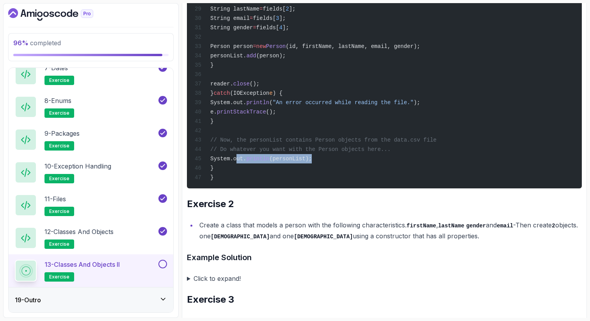
drag, startPoint x: 236, startPoint y: 213, endPoint x: 375, endPoint y: 212, distance: 138.5
drag, startPoint x: 565, startPoint y: 209, endPoint x: 565, endPoint y: 201, distance: 8.2
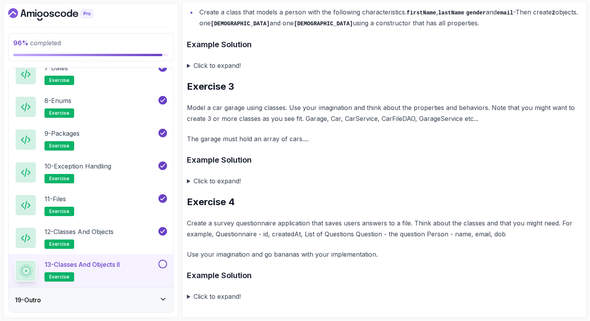
scroll to position [1852, 0]
click at [382, 29] on li "Create a class that models a person with the following characteristics. firstNa…" at bounding box center [389, 18] width 385 height 22
click at [451, 16] on code "lastName" at bounding box center [451, 13] width 26 height 6
click at [190, 71] on summary "Click to expand!" at bounding box center [384, 65] width 395 height 11
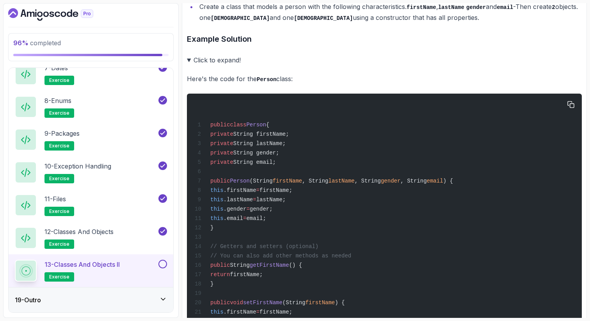
click at [354, 184] on span "lastName" at bounding box center [341, 181] width 26 height 6
click at [302, 184] on span "firstName" at bounding box center [288, 181] width 30 height 6
click at [400, 184] on span "gender" at bounding box center [391, 181] width 20 height 6
click at [426, 184] on span ", String" at bounding box center [413, 181] width 26 height 6
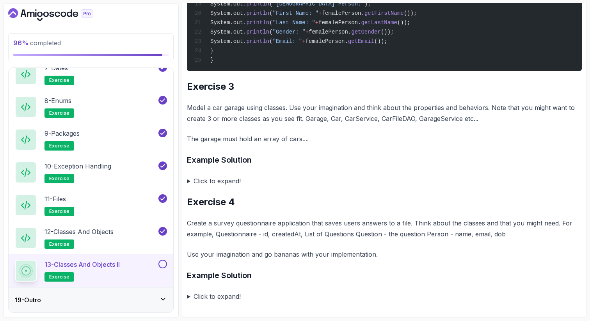
scroll to position [2727, 0]
drag, startPoint x: 299, startPoint y: 140, endPoint x: 285, endPoint y: 140, distance: 14.1
click at [285, 140] on p "The garage must hold an array of cars...." at bounding box center [384, 138] width 395 height 11
click at [366, 114] on p "Model a car garage using classes. Use your imagination and think about the prop…" at bounding box center [384, 113] width 395 height 22
click at [394, 117] on p "Model a car garage using classes. Use your imagination and think about the prop…" at bounding box center [384, 113] width 395 height 22
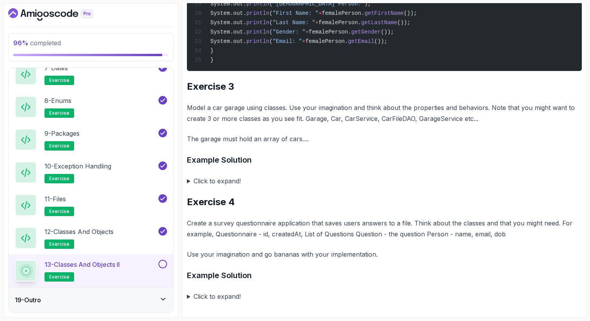
click at [427, 121] on p "Model a car garage using classes. Use your imagination and think about the prop…" at bounding box center [384, 113] width 395 height 22
click at [365, 117] on p "Model a car garage using classes. Use your imagination and think about the prop…" at bounding box center [384, 113] width 395 height 22
click at [354, 119] on p "Model a car garage using classes. Use your imagination and think about the prop…" at bounding box center [384, 113] width 395 height 22
click at [390, 119] on p "Model a car garage using classes. Use your imagination and think about the prop…" at bounding box center [384, 113] width 395 height 22
drag, startPoint x: 412, startPoint y: 119, endPoint x: 379, endPoint y: 119, distance: 33.2
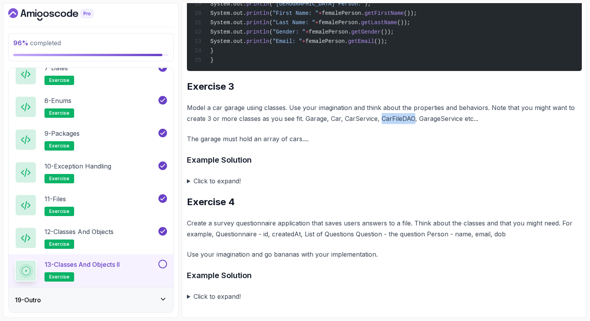
click at [379, 119] on p "Model a car garage using classes. Use your imagination and think about the prop…" at bounding box center [384, 113] width 395 height 22
click at [187, 182] on summary "Click to expand!" at bounding box center [384, 181] width 395 height 11
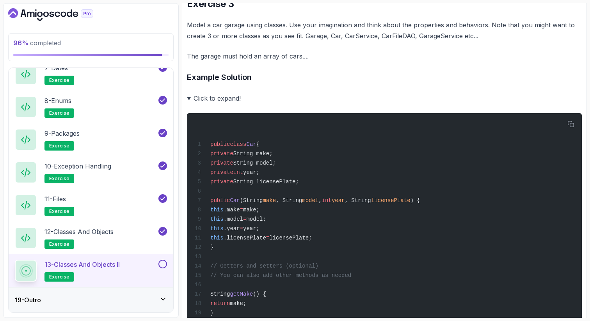
click at [271, 83] on h3 "Example Solution" at bounding box center [384, 77] width 395 height 12
click at [258, 210] on div "public class Car { private String make; private String model; private int year;…" at bounding box center [384, 279] width 382 height 323
click at [273, 157] on span "String make;" at bounding box center [252, 154] width 39 height 6
click at [276, 166] on span "String model;" at bounding box center [254, 163] width 43 height 6
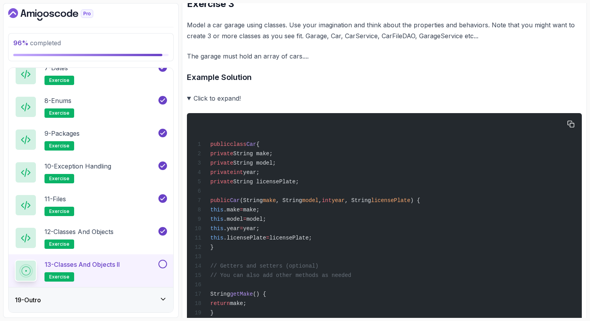
click at [259, 176] on span "year;" at bounding box center [251, 172] width 16 height 6
click at [285, 270] on div "public class Car { private String make; private String model; private int year;…" at bounding box center [384, 279] width 382 height 323
click at [273, 157] on span "String make;" at bounding box center [252, 154] width 39 height 6
click at [276, 166] on span "String model;" at bounding box center [254, 163] width 43 height 6
click at [259, 176] on span "year;" at bounding box center [251, 172] width 16 height 6
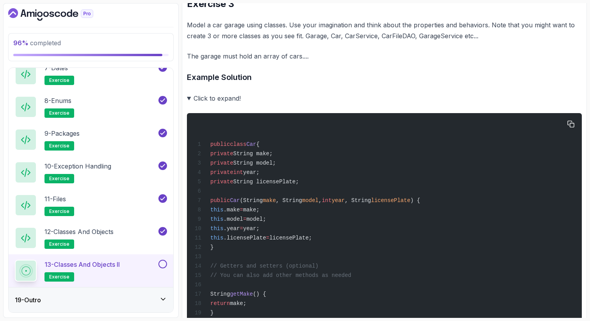
click at [287, 185] on span "String licensePlate;" at bounding box center [266, 182] width 66 height 6
click at [296, 104] on summary "Click to expand!" at bounding box center [384, 98] width 395 height 11
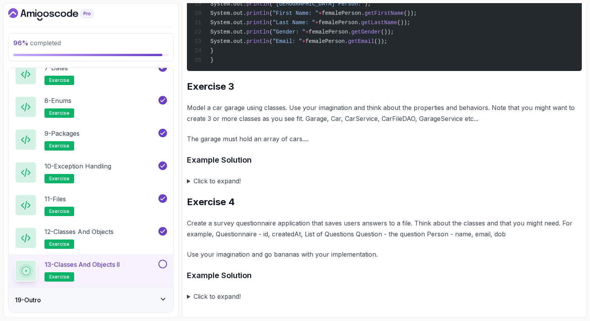
click at [187, 181] on summary "Click to expand!" at bounding box center [384, 181] width 395 height 11
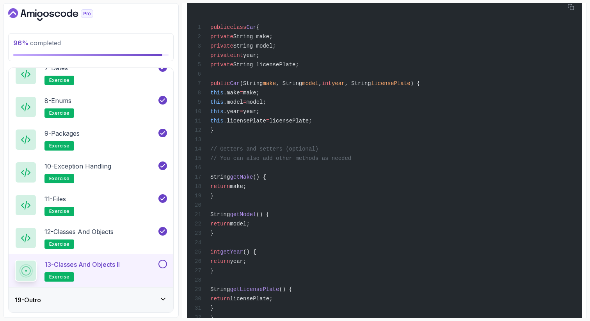
scroll to position [2858, 0]
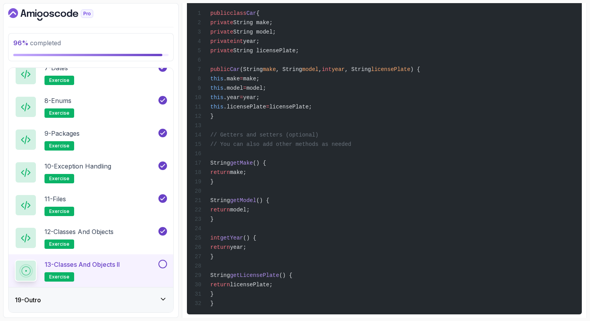
click at [279, 102] on div "public class Car { private String make; private String model; private int year;…" at bounding box center [384, 148] width 382 height 323
click at [276, 35] on span "String model;" at bounding box center [254, 32] width 43 height 6
click at [259, 44] on span "year;" at bounding box center [251, 41] width 16 height 6
click at [297, 54] on span "String licensePlate;" at bounding box center [266, 51] width 66 height 6
drag, startPoint x: 322, startPoint y: 136, endPoint x: 222, endPoint y: 106, distance: 104.8
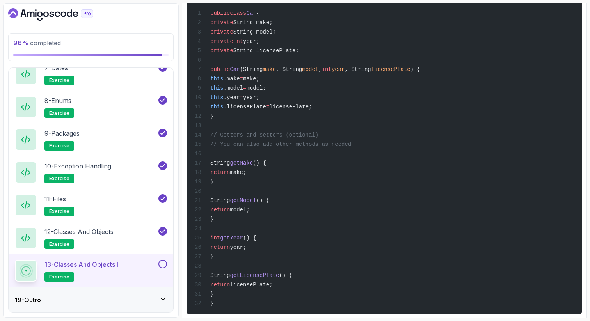
click at [222, 106] on div "public class Car { private String make; private String model; private int year;…" at bounding box center [384, 148] width 382 height 323
click at [540, 185] on div "public class Car { private String make; private String model; private int year;…" at bounding box center [384, 148] width 382 height 323
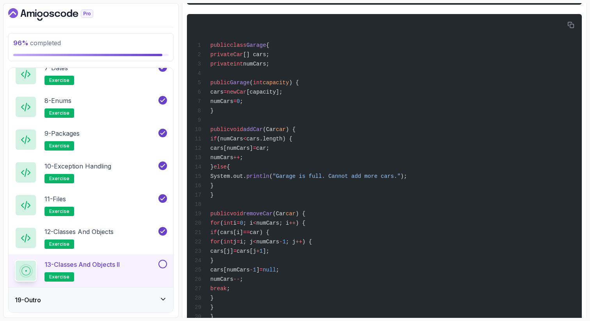
scroll to position [3186, 0]
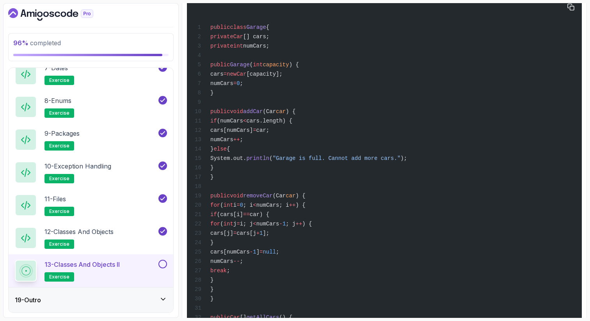
drag, startPoint x: 245, startPoint y: 266, endPoint x: 233, endPoint y: 249, distance: 22.1
click at [233, 249] on div "public class Garage { private Car [] cars; private int numCars; public Garage (…" at bounding box center [384, 186] width 382 height 370
click at [233, 87] on span "numCars" at bounding box center [221, 83] width 23 height 6
click at [282, 77] on span "[capacity];" at bounding box center [264, 74] width 36 height 6
click at [224, 77] on span "cars" at bounding box center [216, 74] width 13 height 6
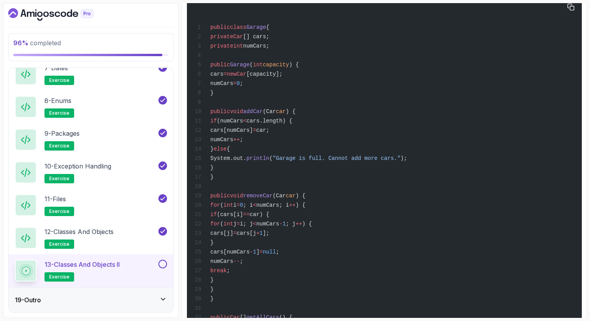
click at [282, 77] on span "[capacity];" at bounding box center [264, 74] width 36 height 6
click at [233, 87] on span "numCars" at bounding box center [221, 83] width 23 height 6
click at [243, 87] on span ";" at bounding box center [241, 83] width 3 height 6
click at [258, 280] on div "public class Garage { private Car [] cars; private int numCars; public Garage (…" at bounding box center [384, 186] width 382 height 370
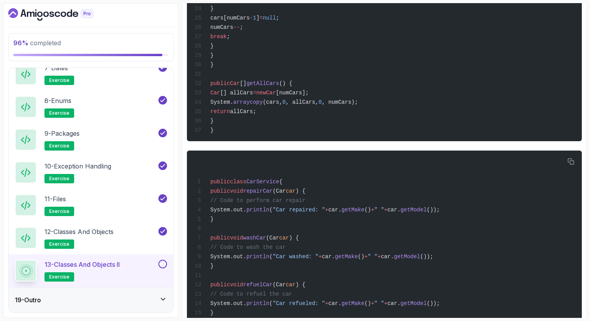
scroll to position [3405, 0]
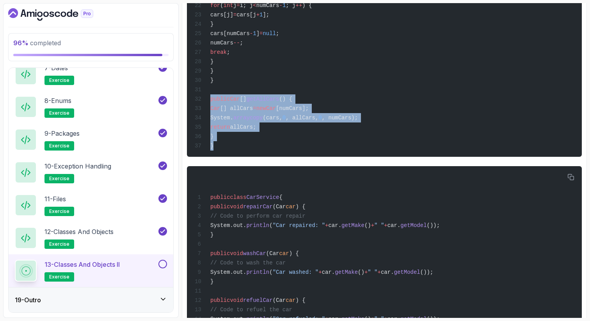
drag, startPoint x: 220, startPoint y: 253, endPoint x: 210, endPoint y: 210, distance: 44.3
drag, startPoint x: 224, startPoint y: 78, endPoint x: 236, endPoint y: 243, distance: 165.5
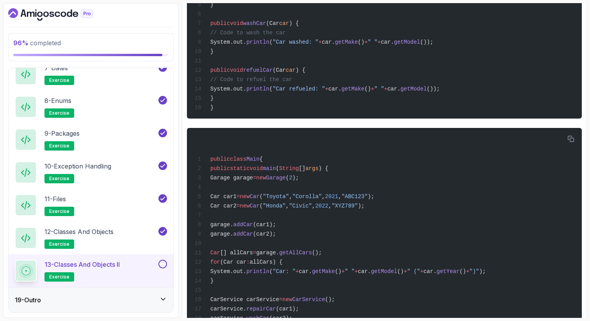
scroll to position [3639, 0]
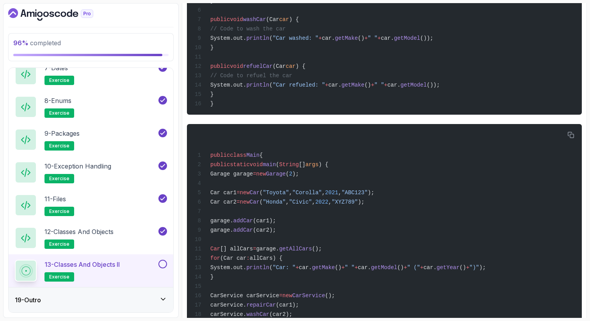
click at [266, 23] on span "washCar" at bounding box center [254, 19] width 23 height 6
click at [279, 23] on span "(Car" at bounding box center [272, 19] width 13 height 6
click at [319, 41] on span ""Car washed: "" at bounding box center [296, 38] width 46 height 6
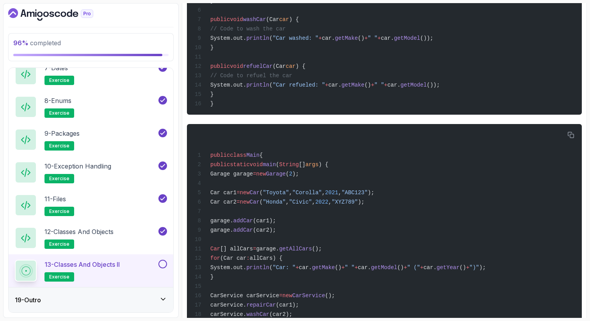
click at [366, 110] on div "public class CarService { public void repairCar (Car car ) { // Code to perform…" at bounding box center [384, 23] width 382 height 173
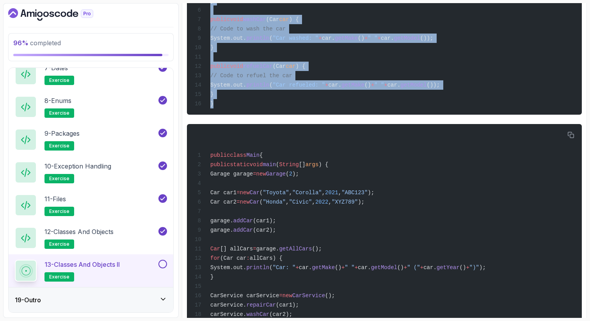
drag, startPoint x: 209, startPoint y: 72, endPoint x: 215, endPoint y: 233, distance: 160.5
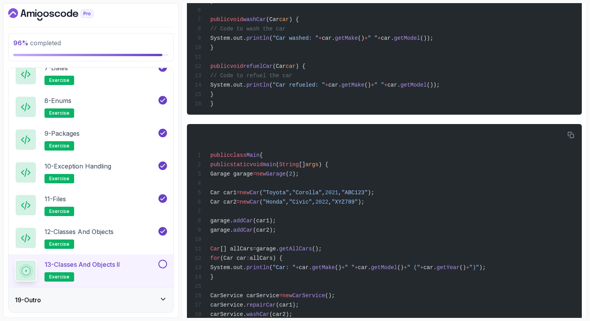
click at [301, 115] on pre "public class CarService { public void repairCar (Car car ) { // Code to perform…" at bounding box center [384, 23] width 395 height 183
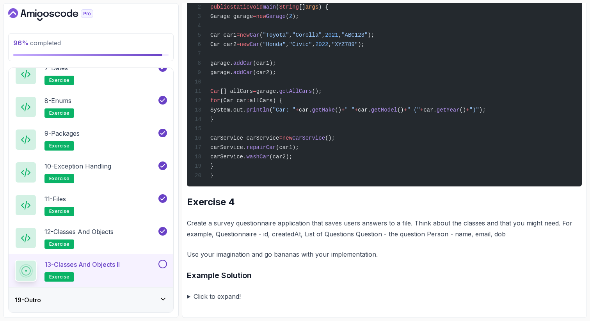
scroll to position [3842, 0]
click at [373, 208] on h2 "Exercise 4" at bounding box center [384, 202] width 395 height 12
click at [344, 225] on p "Create a survey questionnaire application that saves users answers to a file. T…" at bounding box center [384, 229] width 395 height 22
click at [372, 222] on p "Create a survey questionnaire application that saves users answers to a file. T…" at bounding box center [384, 229] width 395 height 22
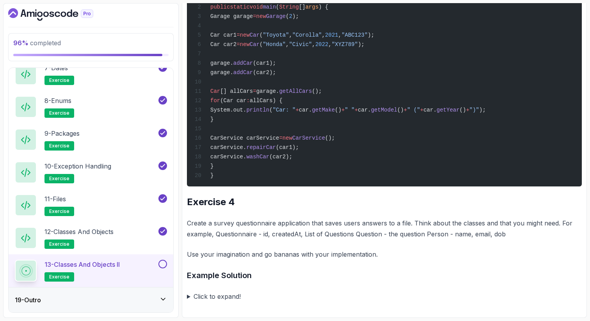
click at [394, 225] on p "Create a survey questionnaire application that saves users answers to a file. T…" at bounding box center [384, 229] width 395 height 22
click at [240, 234] on p "Create a survey questionnaire application that saves users answers to a file. T…" at bounding box center [384, 229] width 395 height 22
click at [264, 236] on p "Create a survey questionnaire application that saves users answers to a file. T…" at bounding box center [384, 229] width 395 height 22
click at [284, 234] on p "Create a survey questionnaire application that saves users answers to a file. T…" at bounding box center [384, 229] width 395 height 22
click at [361, 237] on p "Create a survey questionnaire application that saves users answers to a file. T…" at bounding box center [384, 229] width 395 height 22
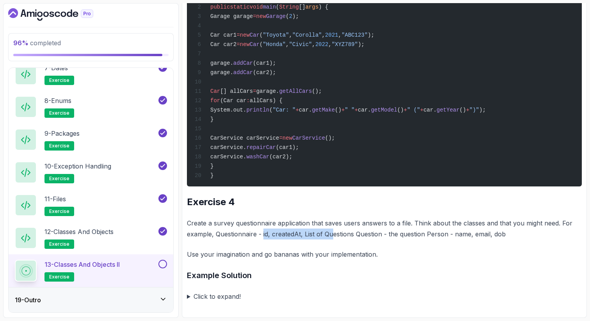
drag, startPoint x: 262, startPoint y: 235, endPoint x: 332, endPoint y: 228, distance: 70.2
click at [331, 229] on p "Create a survey questionnaire application that saves users answers to a file. T…" at bounding box center [384, 229] width 395 height 22
click at [353, 232] on p "Create a survey questionnaire application that saves users answers to a file. T…" at bounding box center [384, 229] width 395 height 22
click at [400, 231] on p "Create a survey questionnaire application that saves users answers to a file. T…" at bounding box center [384, 229] width 395 height 22
click at [462, 237] on p "Create a survey questionnaire application that saves users answers to a file. T…" at bounding box center [384, 229] width 395 height 22
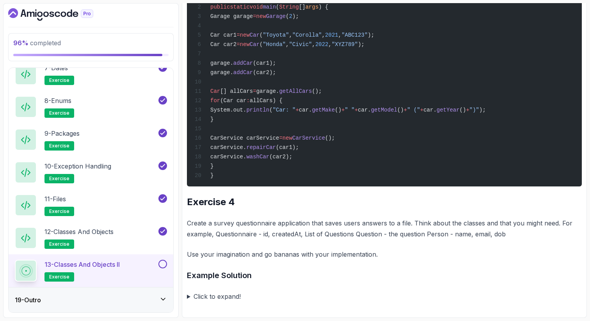
click at [483, 234] on p "Create a survey questionnaire application that saves users answers to a file. T…" at bounding box center [384, 229] width 395 height 22
click at [496, 236] on p "Create a survey questionnaire application that saves users answers to a file. T…" at bounding box center [384, 229] width 395 height 22
click at [189, 297] on summary "Click to expand!" at bounding box center [384, 296] width 395 height 11
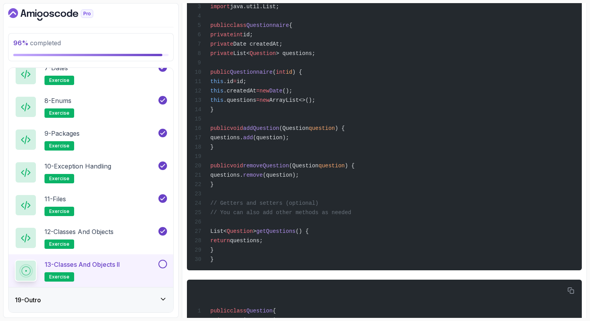
scroll to position [4154, 0]
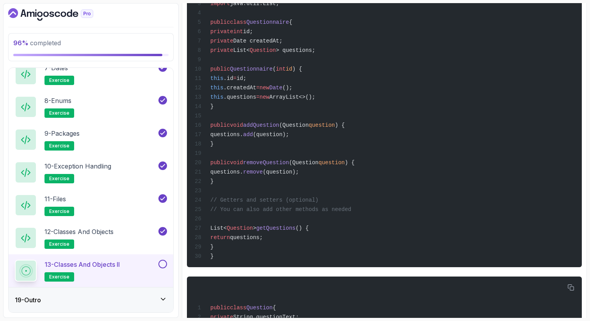
click at [253, 35] on span "id;" at bounding box center [248, 31] width 10 height 6
click at [280, 44] on span "Date createdAt;" at bounding box center [257, 41] width 49 height 6
click at [307, 53] on span "> questions;" at bounding box center [295, 50] width 39 height 6
click at [294, 183] on div "import java.util.ArrayList; import java.util.Date; import java.util.List; publi…" at bounding box center [384, 110] width 382 height 304
click at [253, 35] on span "id;" at bounding box center [248, 31] width 10 height 6
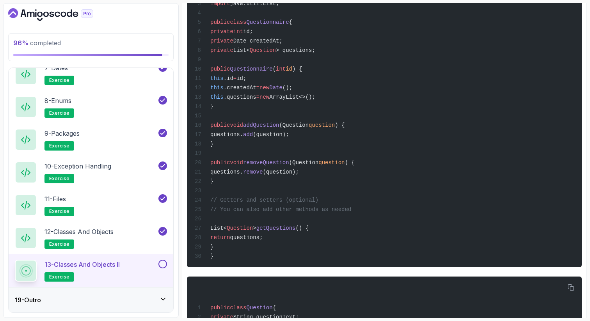
click at [288, 171] on div "import java.util.ArrayList; import java.util.Date; import java.util.List; publi…" at bounding box center [384, 110] width 382 height 304
click at [311, 53] on span "> questions;" at bounding box center [295, 50] width 39 height 6
click at [315, 53] on span "> questions;" at bounding box center [295, 50] width 39 height 6
click at [375, 109] on div "import java.util.ArrayList; import java.util.Date; import java.util.List; publi…" at bounding box center [384, 110] width 382 height 304
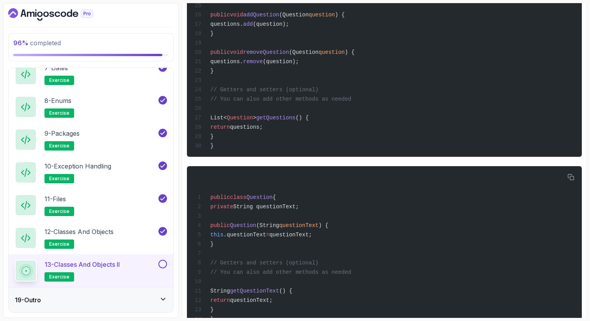
scroll to position [3957, 0]
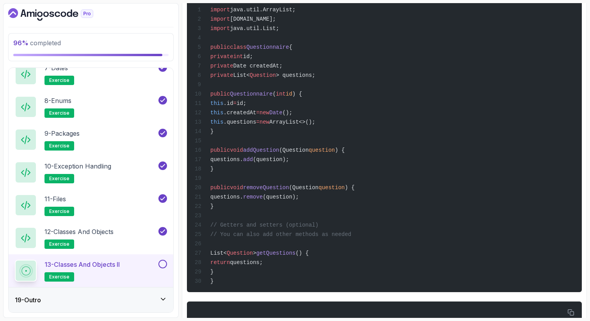
scroll to position [4145, 0]
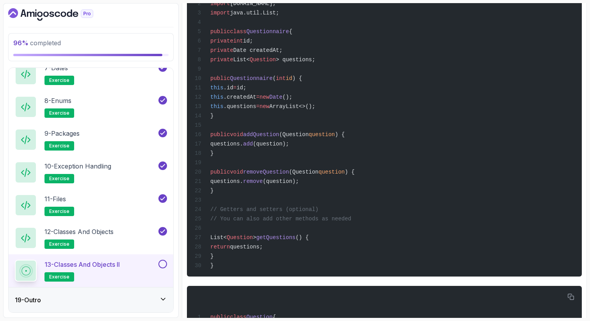
drag, startPoint x: 297, startPoint y: 157, endPoint x: 250, endPoint y: 160, distance: 46.6
click at [252, 161] on div "import java.util.ArrayList; import java.util.Date; import java.util.List; publi…" at bounding box center [384, 120] width 382 height 304
drag, startPoint x: 352, startPoint y: 235, endPoint x: 231, endPoint y: 225, distance: 120.6
click at [231, 225] on div "import java.util.ArrayList; import java.util.Date; import java.util.List; publi…" at bounding box center [384, 120] width 382 height 304
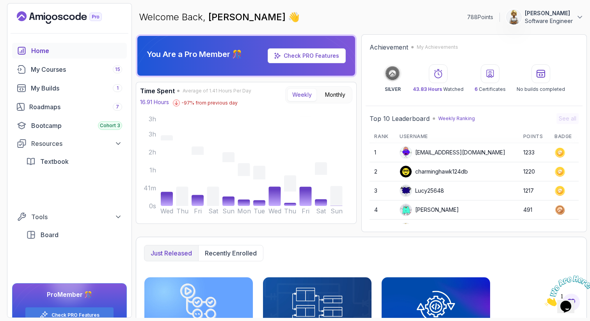
click at [545, 301] on icon "Close" at bounding box center [545, 304] width 0 height 7
